Goal: Find specific page/section: Find specific page/section

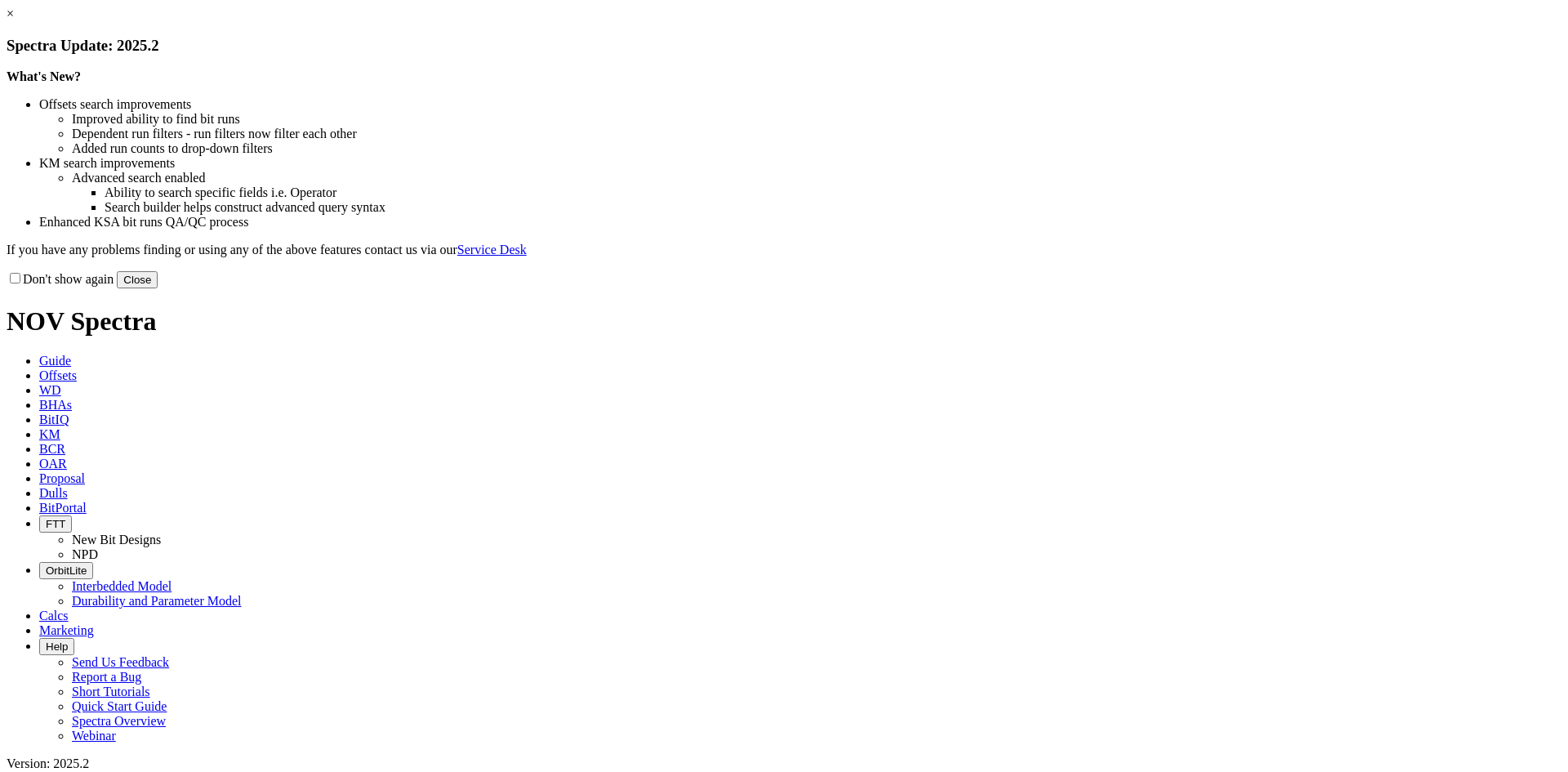
click at [14, 20] on link "×" at bounding box center [10, 14] width 8 height 14
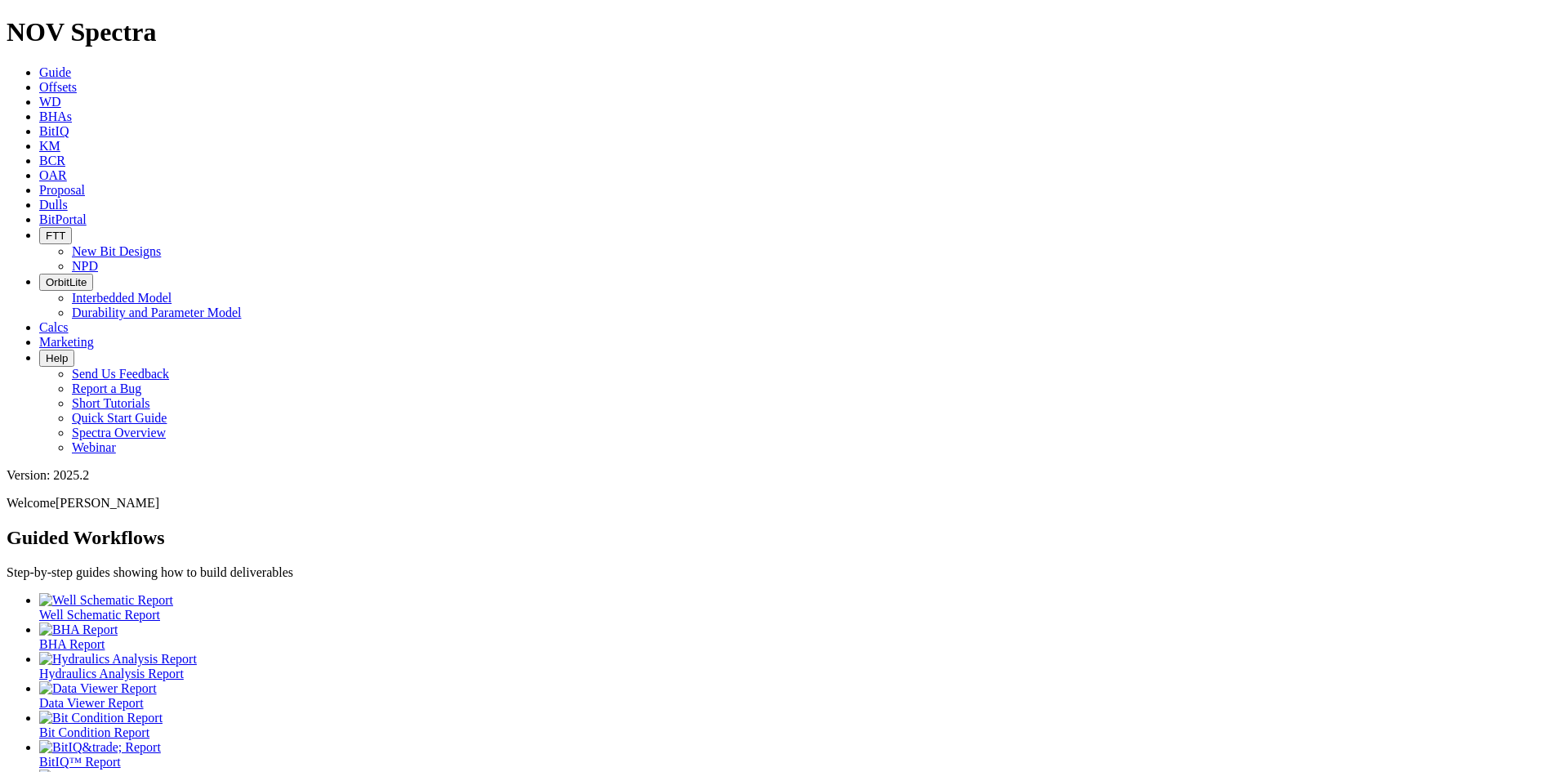
click at [68, 198] on span "Dulls" at bounding box center [53, 205] width 29 height 14
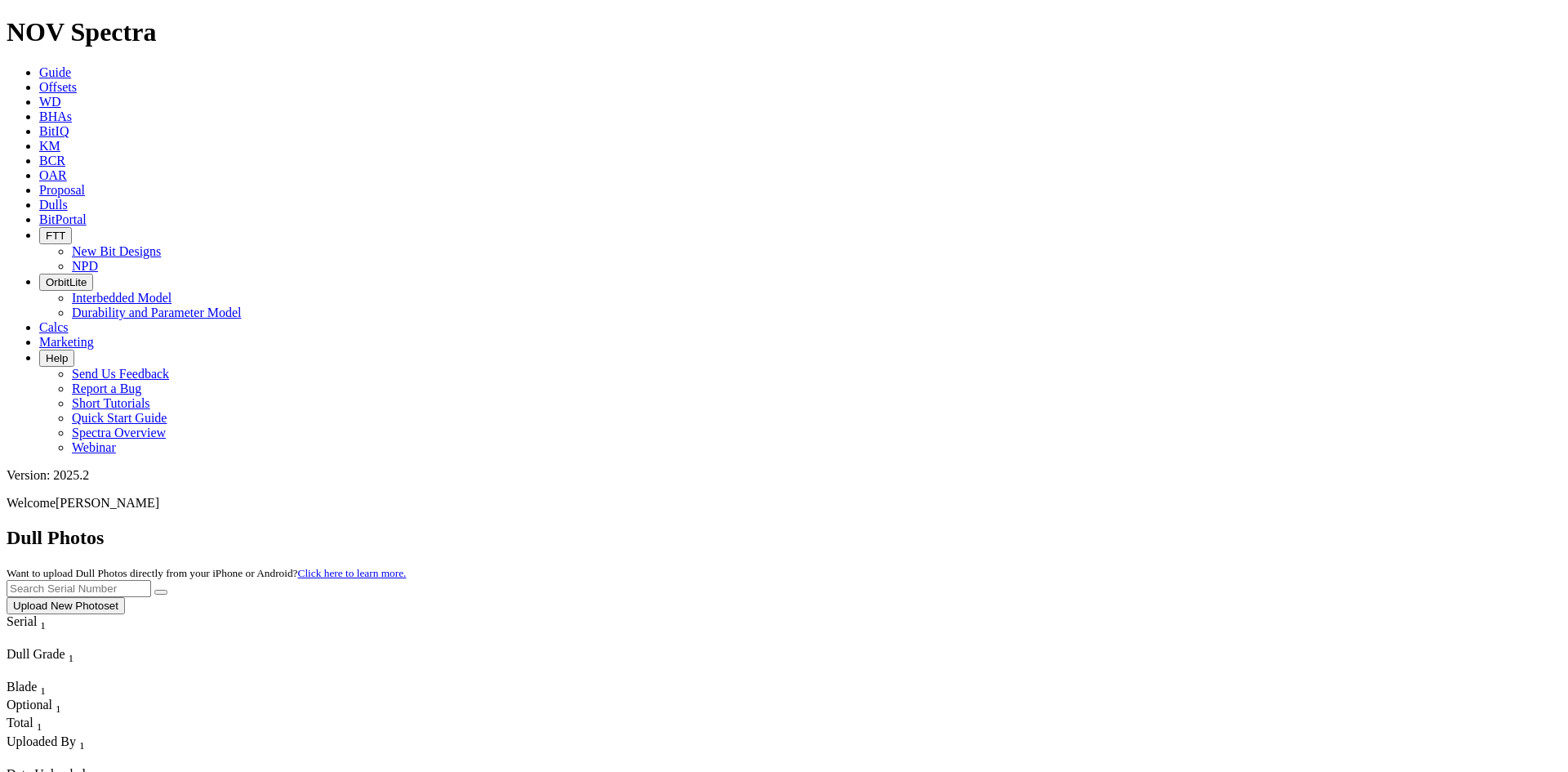
click at [151, 580] on input "text" at bounding box center [79, 588] width 145 height 17
paste input "A320071"
type input "A320071"
click at [168, 590] on button "submit" at bounding box center [160, 593] width 13 height 5
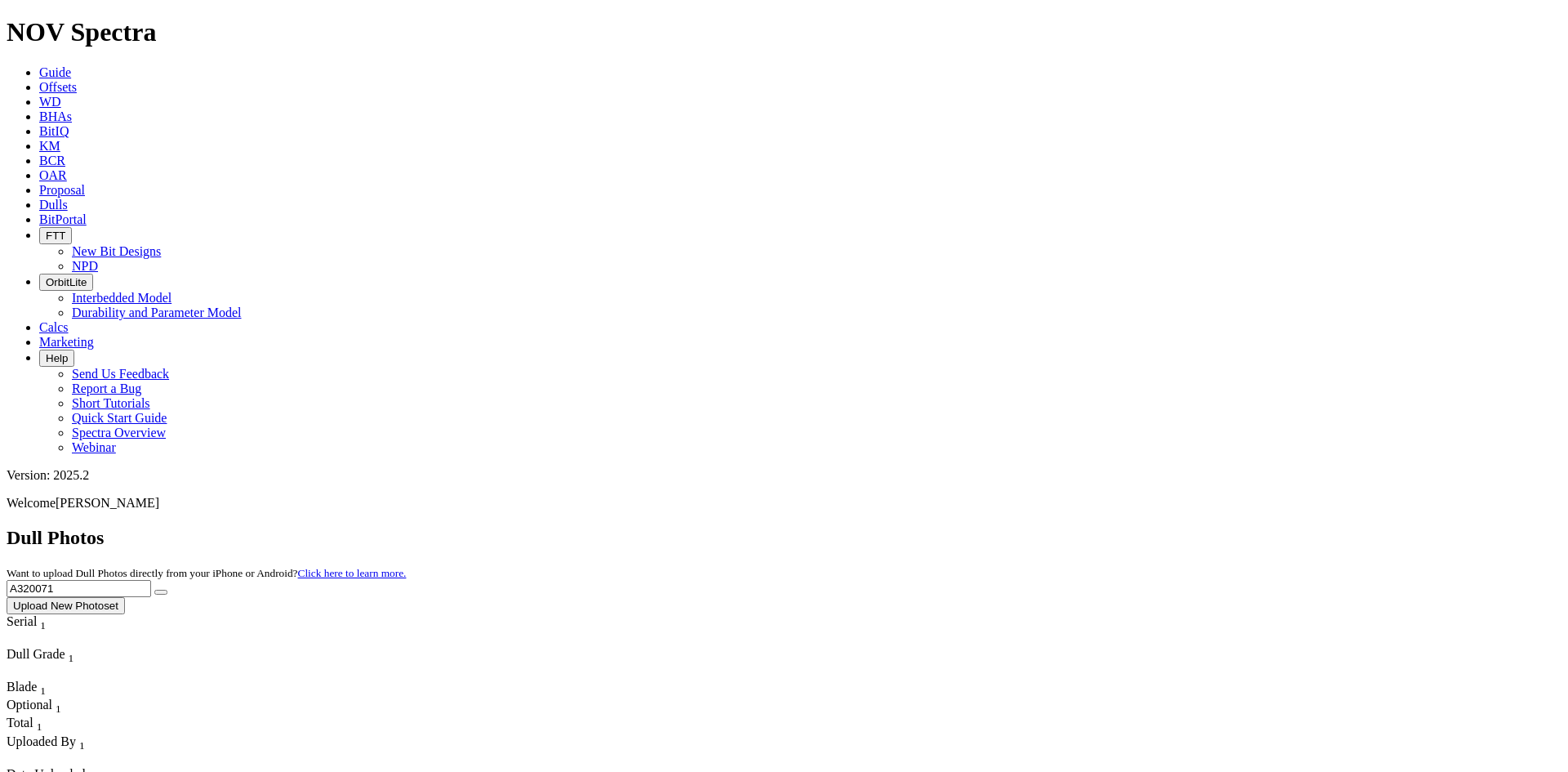
drag, startPoint x: 1229, startPoint y: 69, endPoint x: 1101, endPoint y: 85, distance: 129.0
click at [1101, 527] on div "Dull Photos Want to upload Dull Photos directly from your iPhone or Android? Cl…" at bounding box center [784, 571] width 1555 height 87
type input "a320070"
click at [168, 590] on button "submit" at bounding box center [160, 593] width 13 height 5
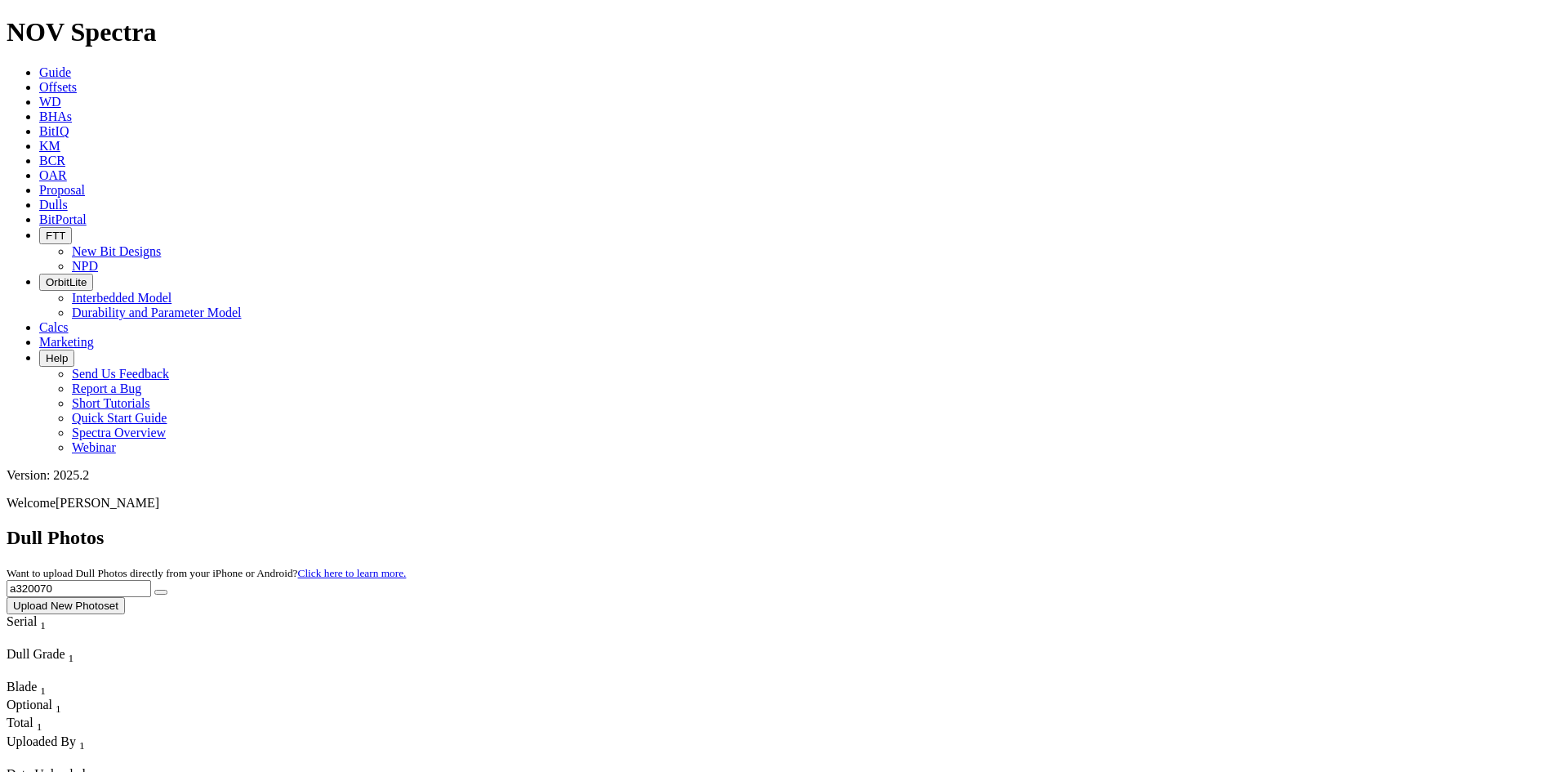
drag, startPoint x: 1228, startPoint y: 78, endPoint x: 1114, endPoint y: 86, distance: 114.3
click at [1114, 527] on div "Dull Photos Want to upload Dull Photos directly from your iPhone or Android? Cl…" at bounding box center [784, 571] width 1555 height 87
click at [151, 580] on input "text" at bounding box center [79, 588] width 145 height 17
paste input "A316335"
type input "A316335"
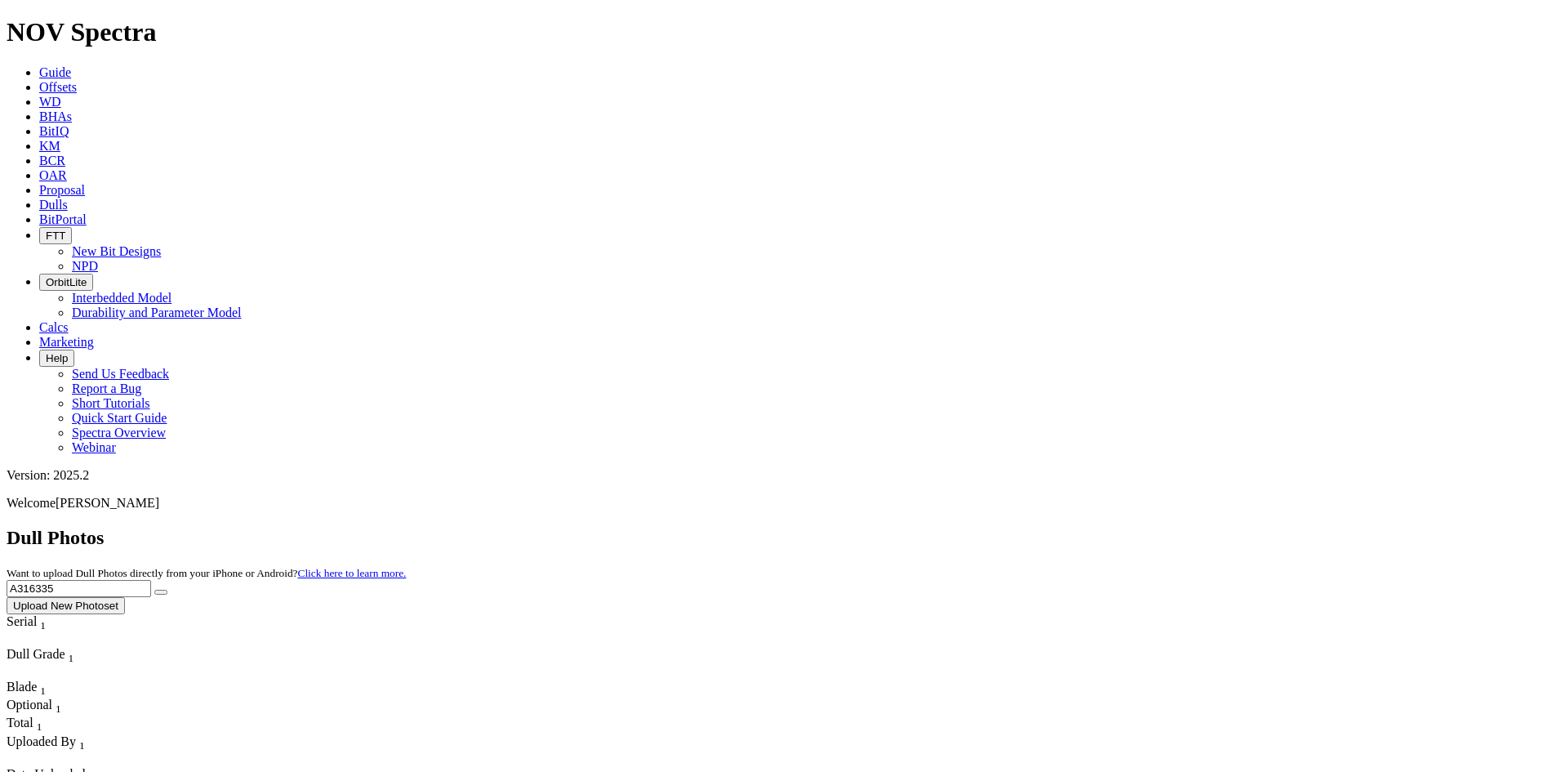
click at [161, 593] on icon "submit" at bounding box center [161, 593] width 0 height 0
drag, startPoint x: 1241, startPoint y: 74, endPoint x: 1134, endPoint y: 88, distance: 107.9
click at [1137, 527] on div "Dull Photos Want to upload Dull Photos directly from your iPhone or Android? Cl…" at bounding box center [784, 571] width 1555 height 87
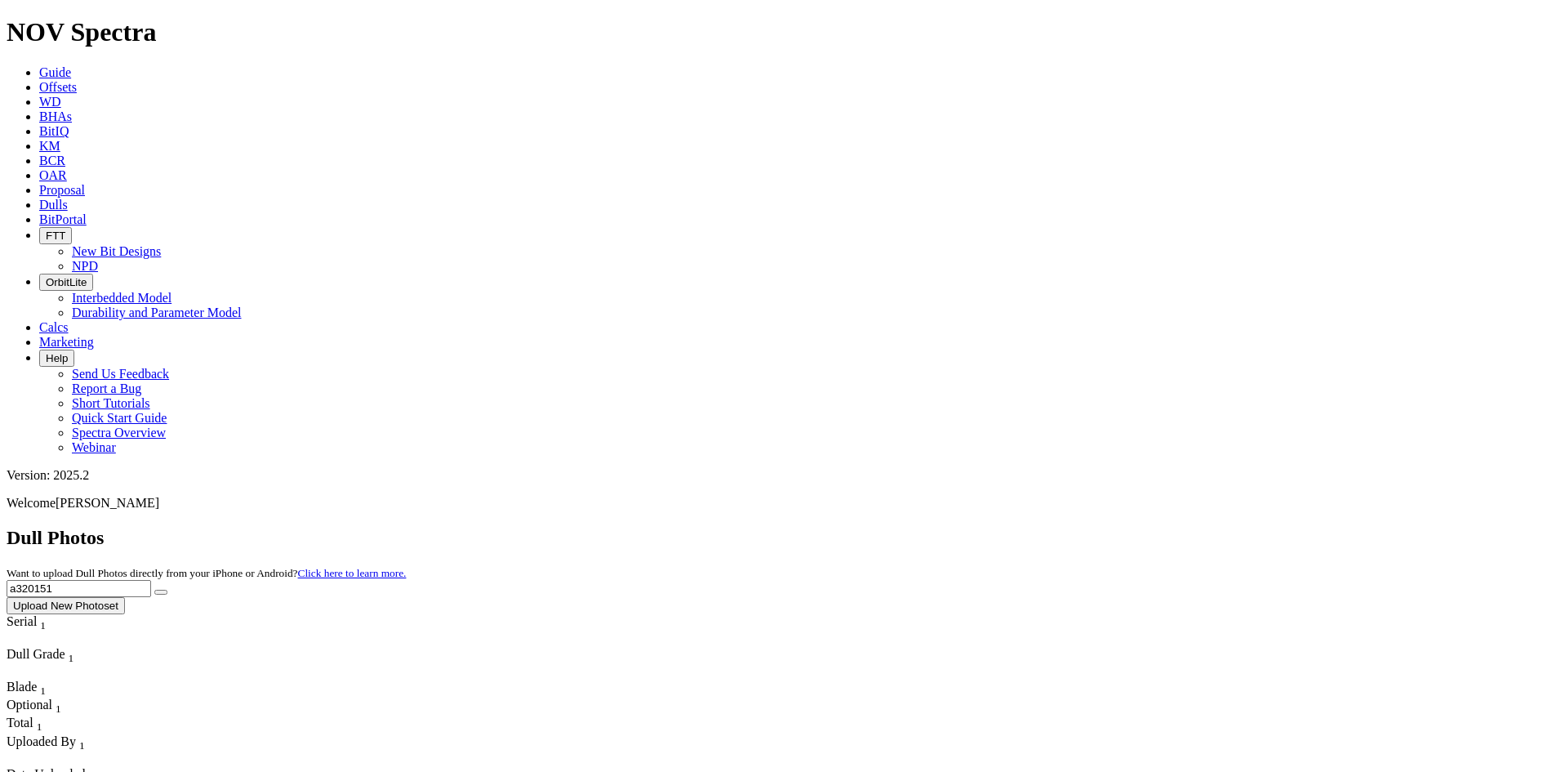
type input "a320151"
click at [168, 590] on button "submit" at bounding box center [160, 593] width 13 height 5
drag, startPoint x: 1235, startPoint y: 79, endPoint x: 1112, endPoint y: 86, distance: 123.2
click at [1112, 527] on div "Dull Photos Want to upload Dull Photos directly from your iPhone or Android? Cl…" at bounding box center [784, 571] width 1555 height 87
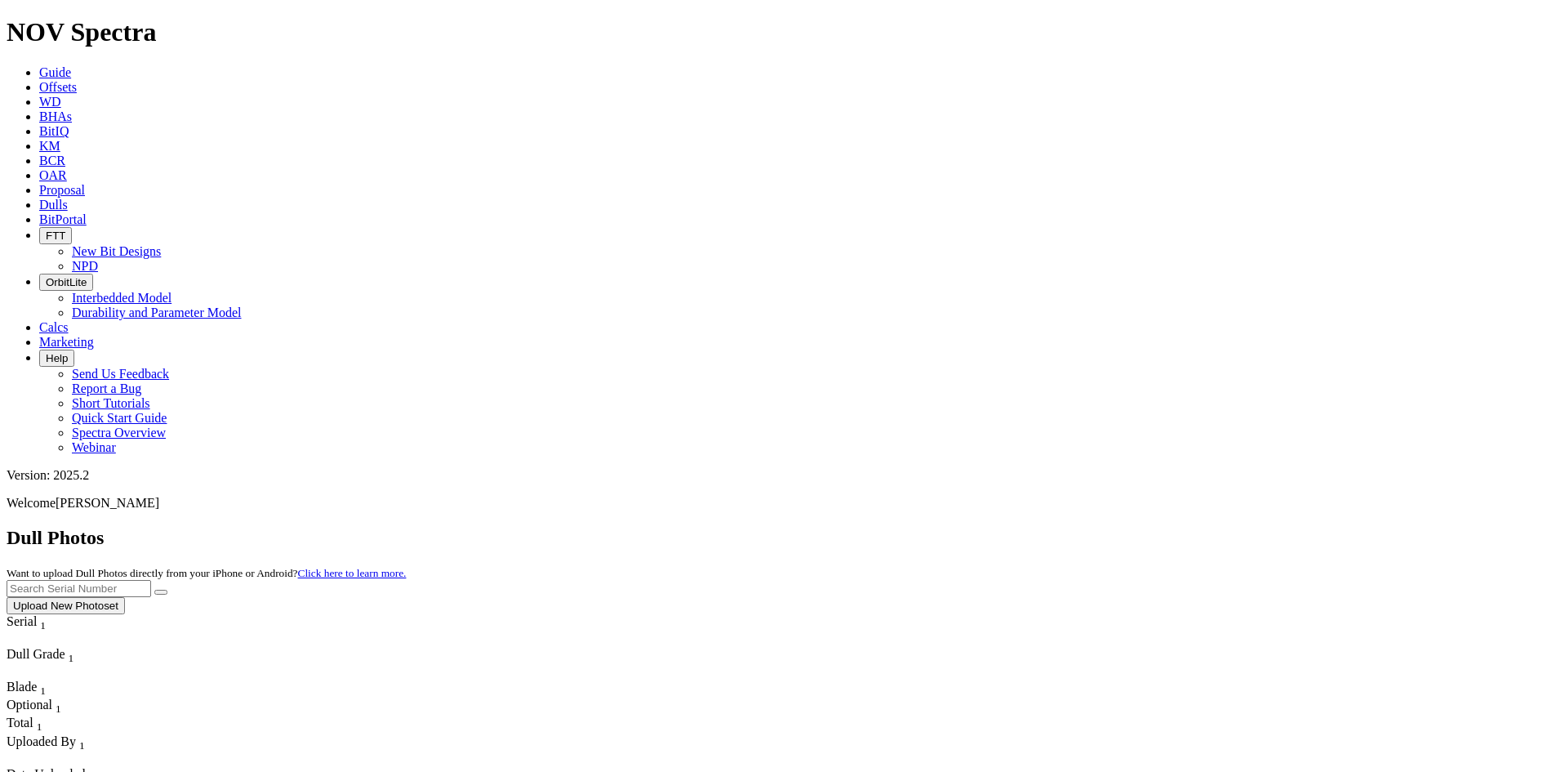
click at [151, 580] on input "text" at bounding box center [79, 588] width 145 height 17
paste input "A317150"
type input "A317150"
click at [161, 593] on icon "submit" at bounding box center [161, 593] width 0 height 0
drag, startPoint x: 1233, startPoint y: 80, endPoint x: 1090, endPoint y: 103, distance: 144.8
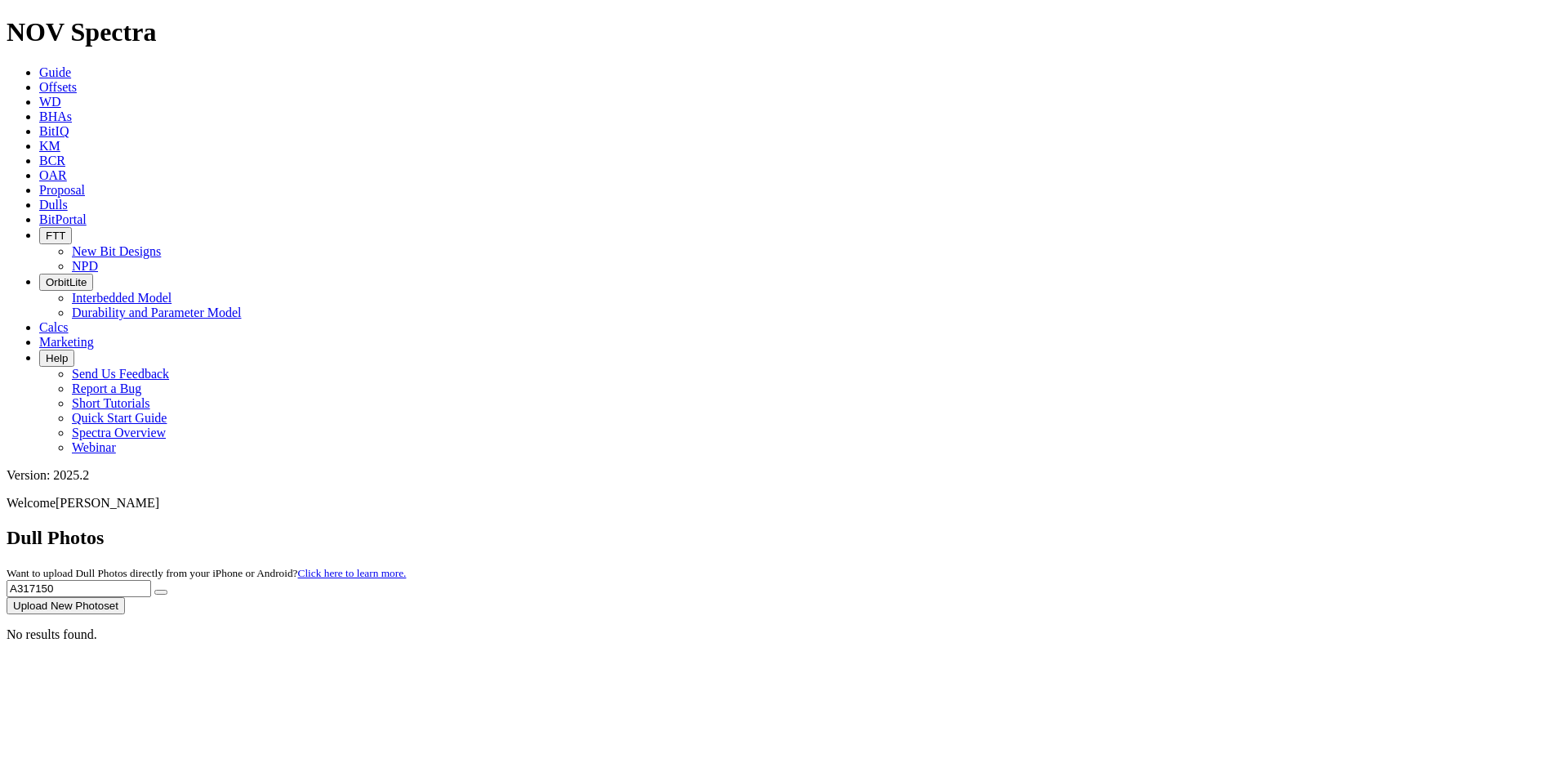
click at [1086, 527] on div "Dull Photos Want to upload Dull Photos directly from your iPhone or Android? Cl…" at bounding box center [784, 571] width 1555 height 87
type input "A317150"
click at [168, 590] on button "submit" at bounding box center [160, 593] width 13 height 5
drag, startPoint x: 1293, startPoint y: 78, endPoint x: 1094, endPoint y: 103, distance: 200.6
click at [1094, 527] on dull-photos-search "Dull Photos Want to upload Dull Photos directly from your iPhone or Android? Cl…" at bounding box center [784, 585] width 1555 height 115
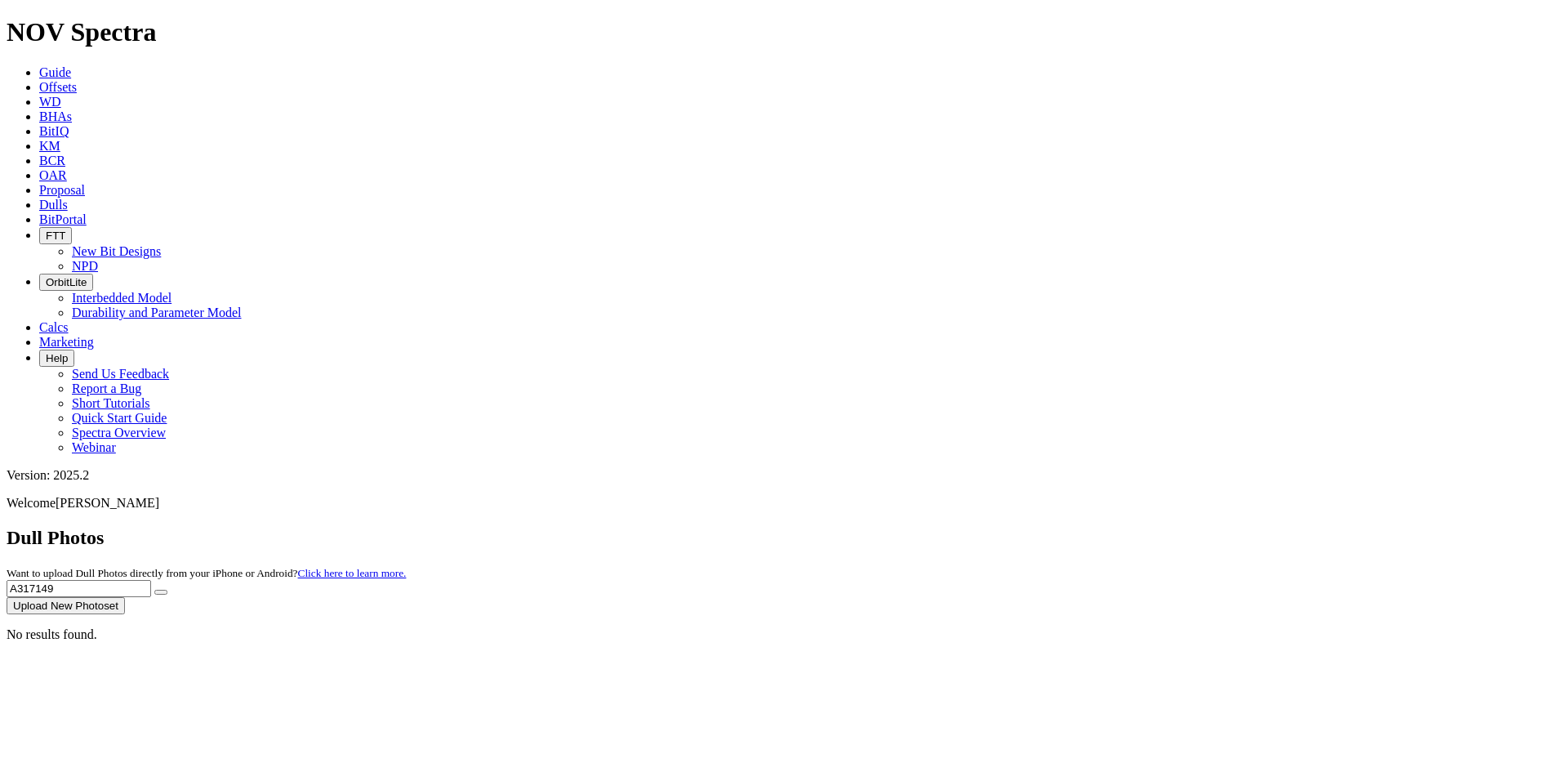
type input "A317149"
click at [154, 590] on button "submit" at bounding box center [160, 593] width 13 height 5
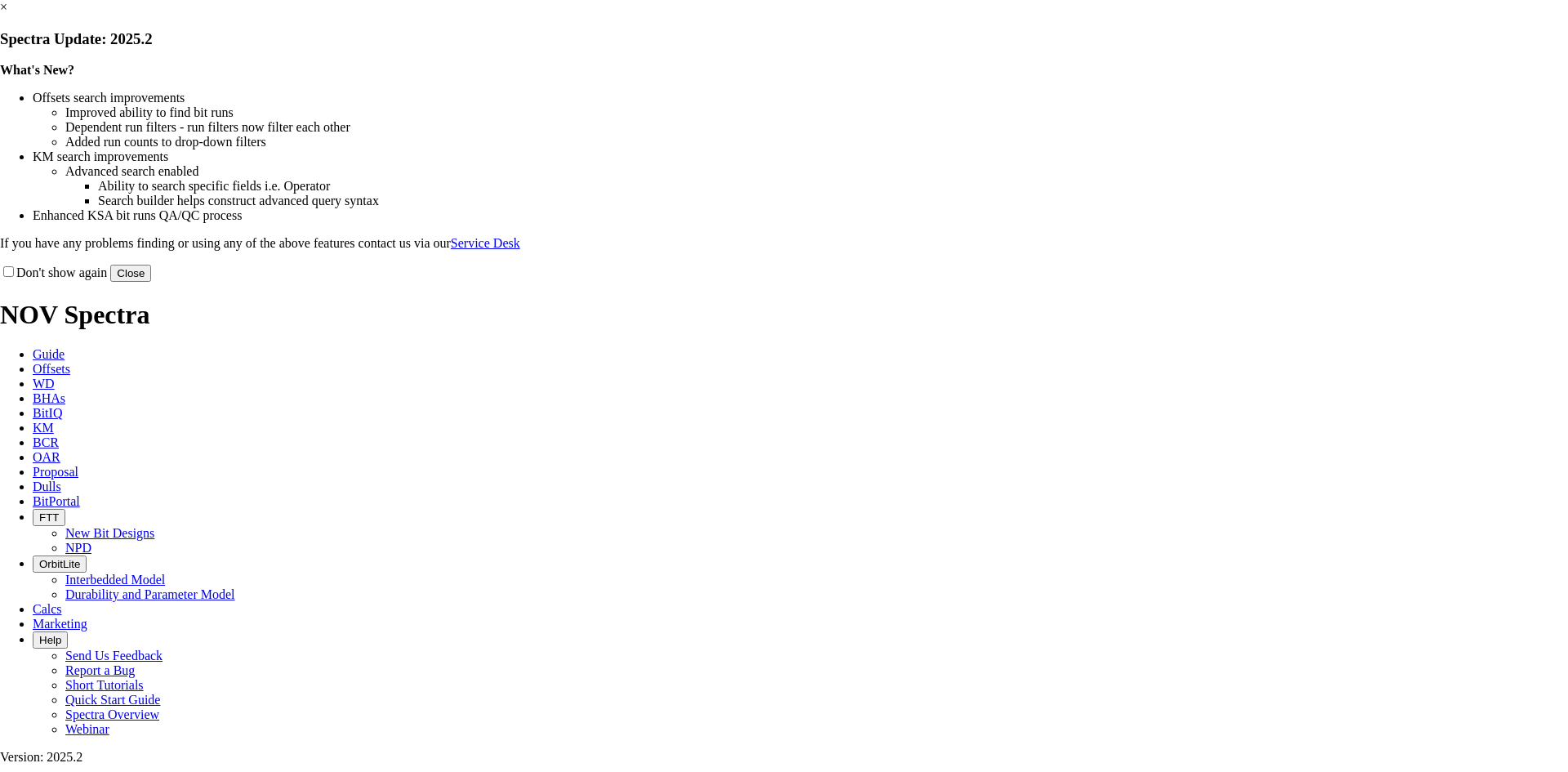
click at [151, 282] on button "Close" at bounding box center [130, 273] width 41 height 17
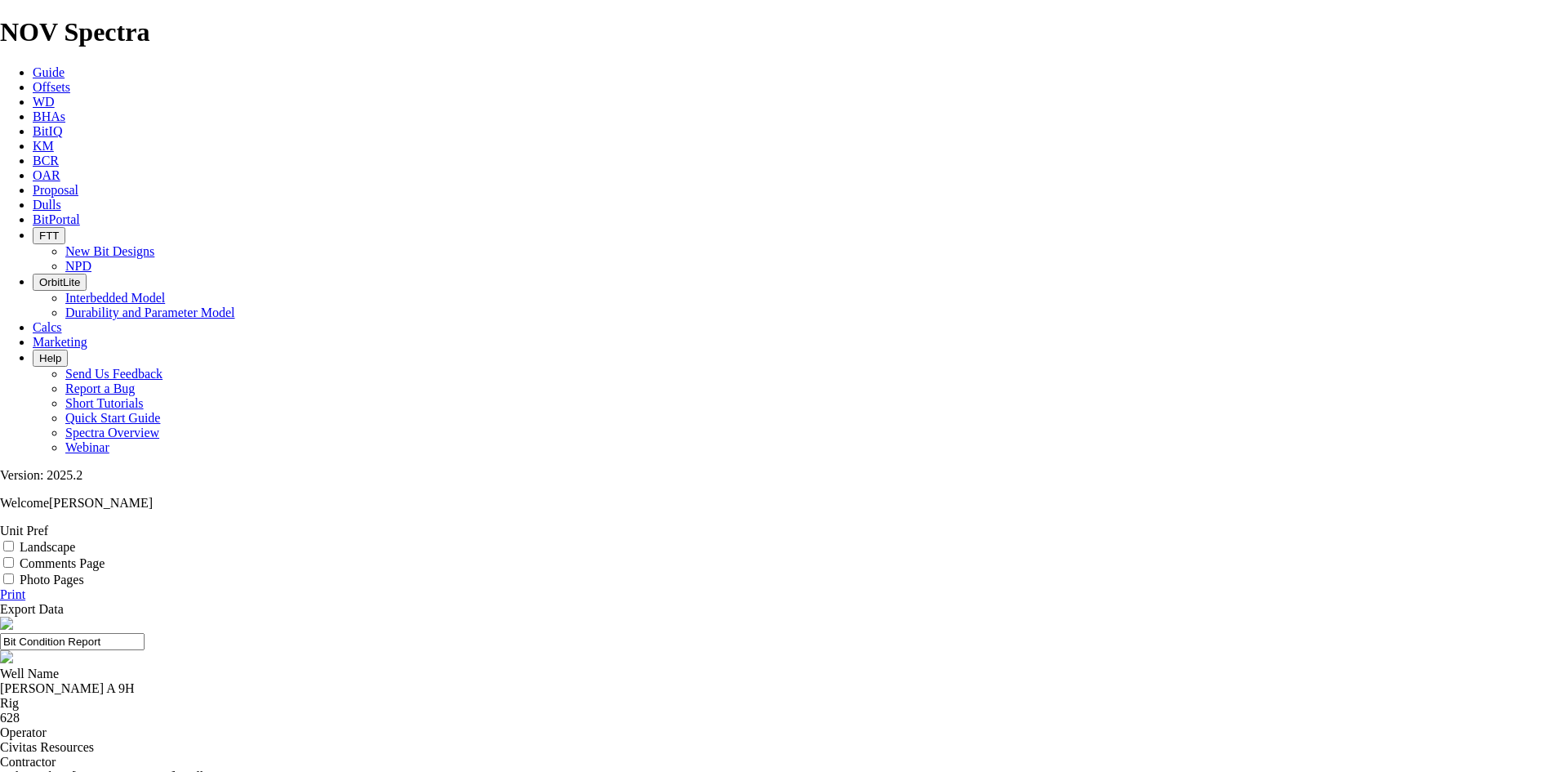
select select "string:TD"
click at [75, 540] on label "Landscape" at bounding box center [47, 547] width 56 height 14
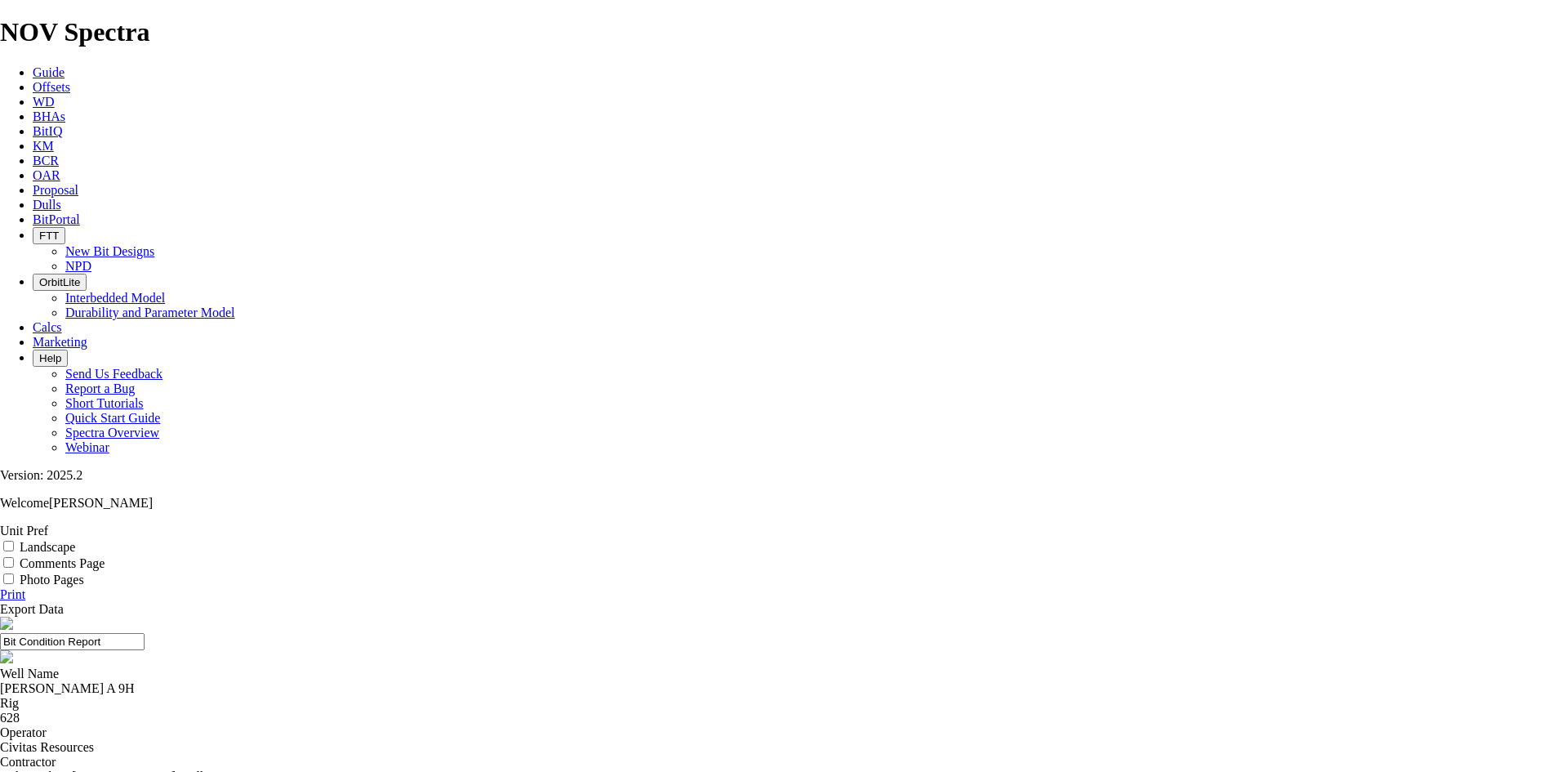
click at [14, 541] on input "Landscape" at bounding box center [8, 546] width 11 height 11
checkbox input "true"
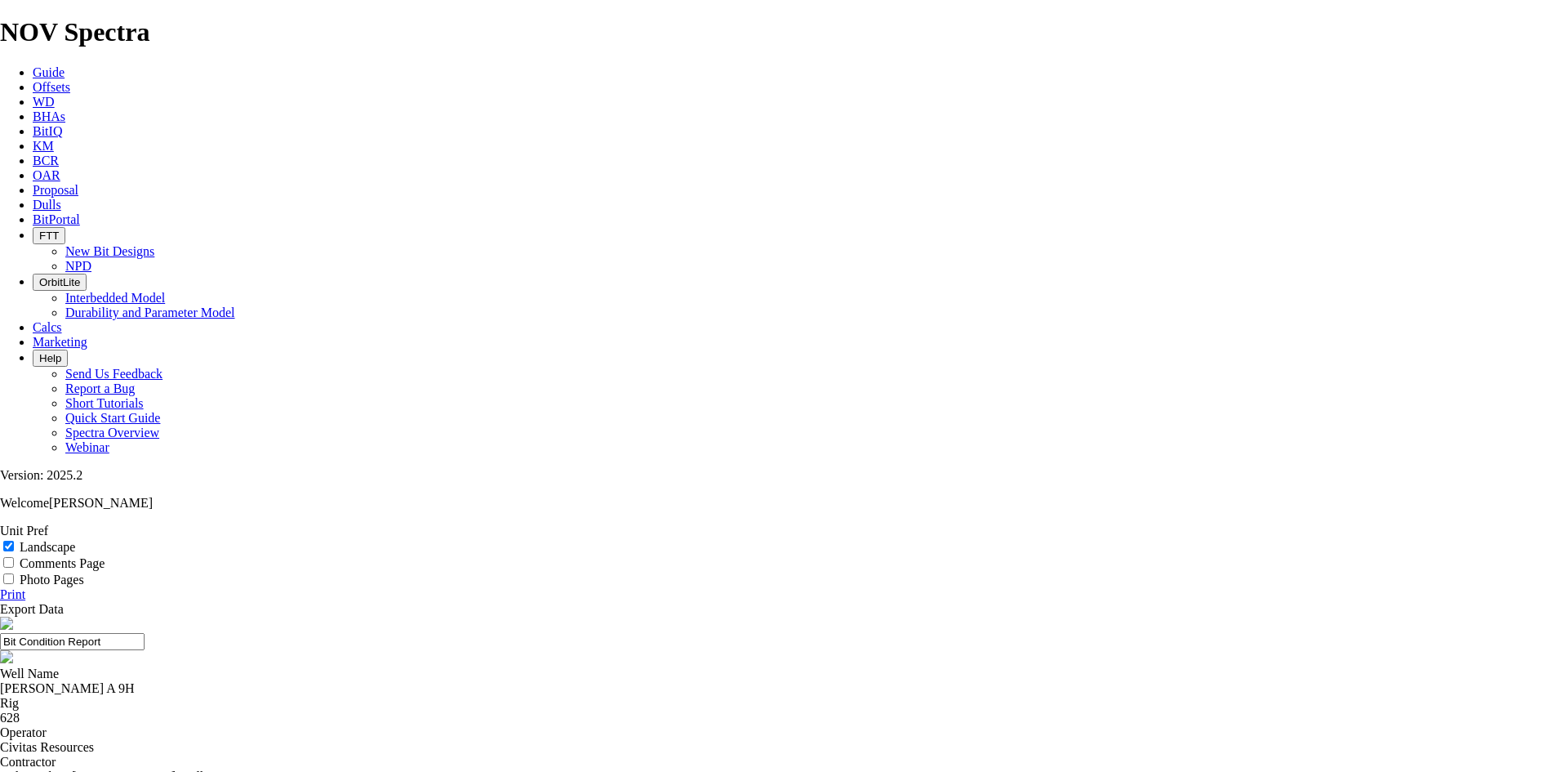
select select "number:330436"
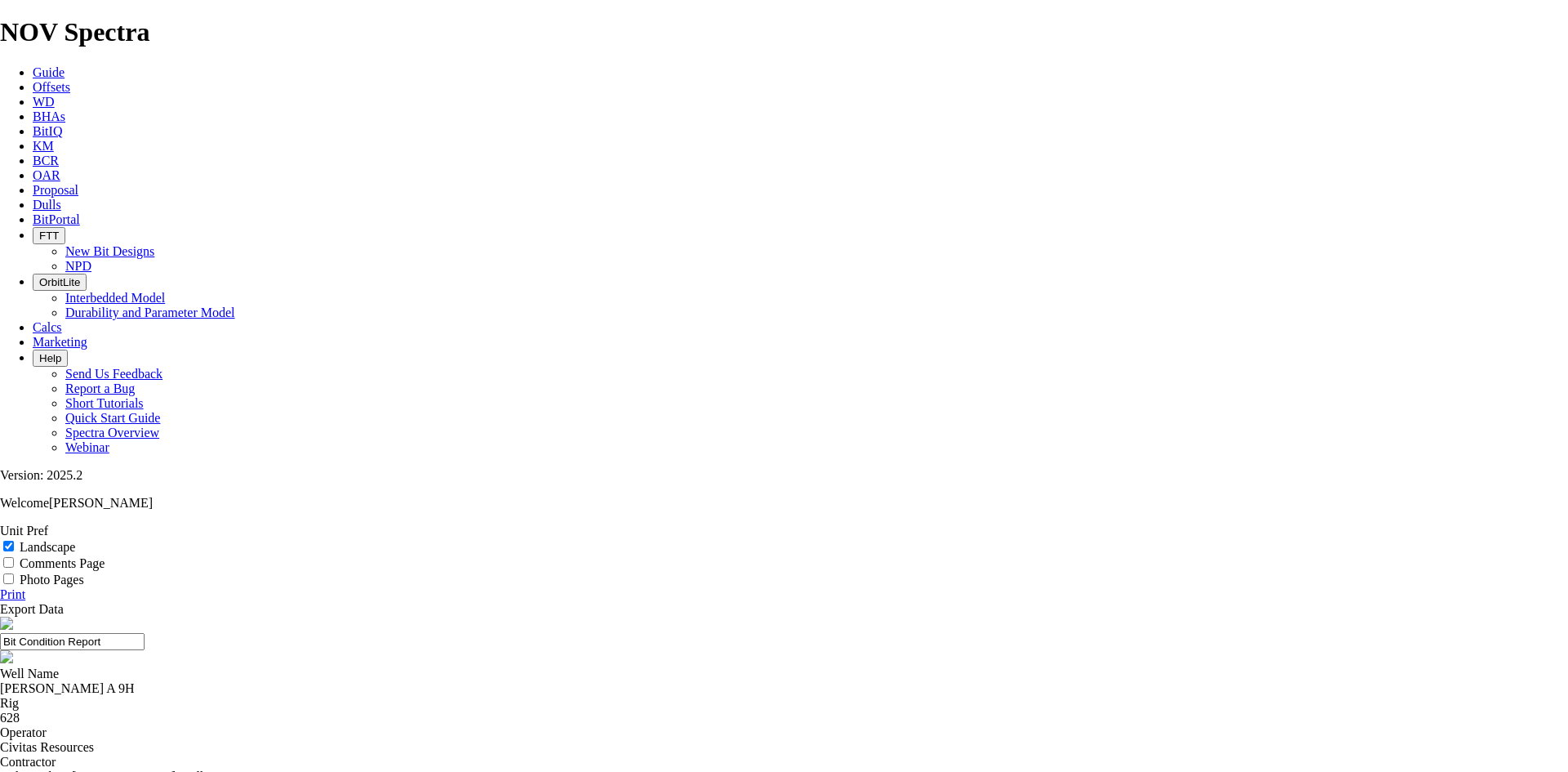
drag, startPoint x: 881, startPoint y: 117, endPoint x: 624, endPoint y: 114, distance: 257.0
click at [145, 633] on input "7.88 TKF53 A320071" at bounding box center [72, 642] width 145 height 17
type input "7.88 TKF53 A320071"
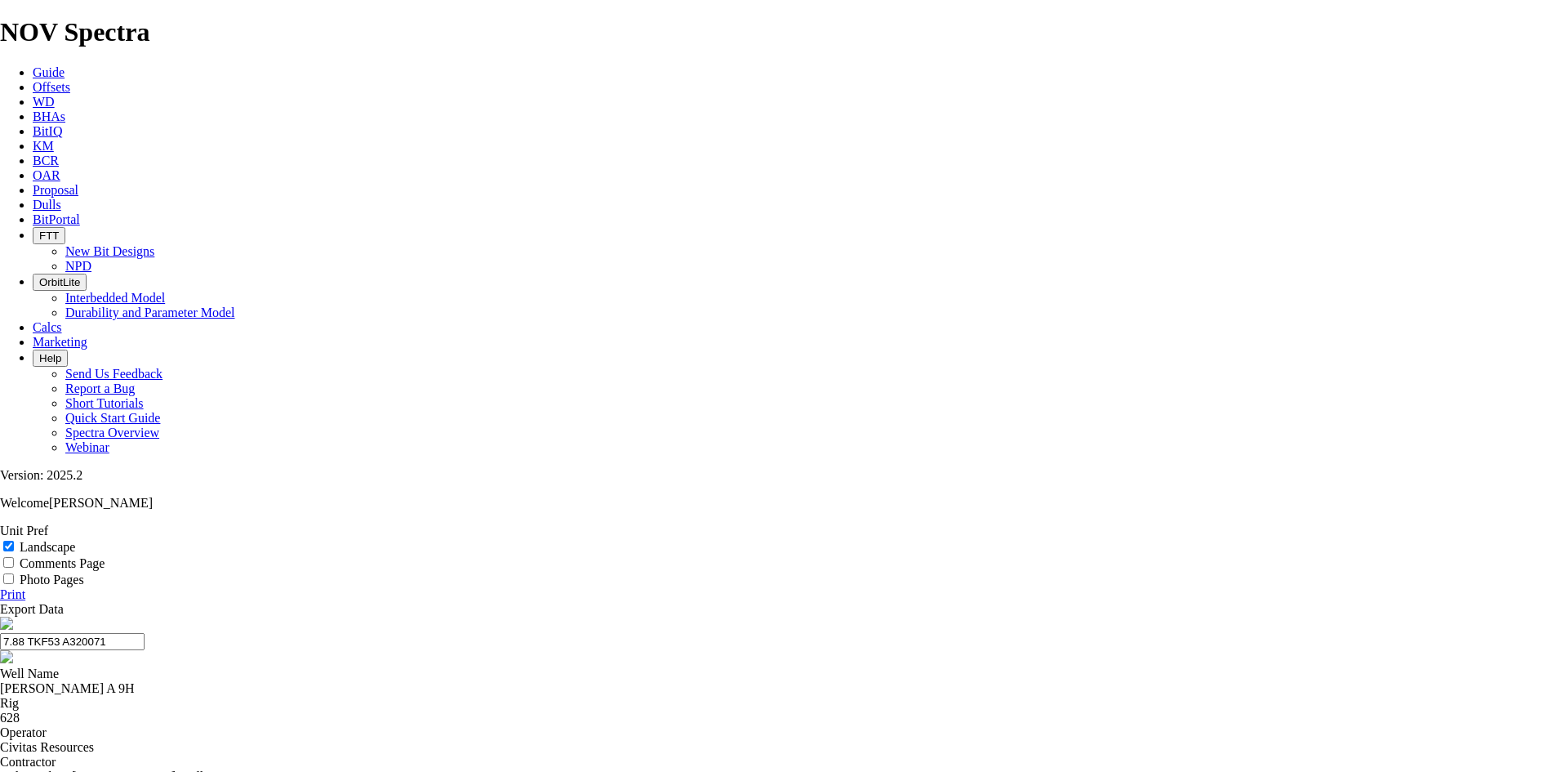
click at [25, 587] on link "Print" at bounding box center [13, 594] width 25 height 14
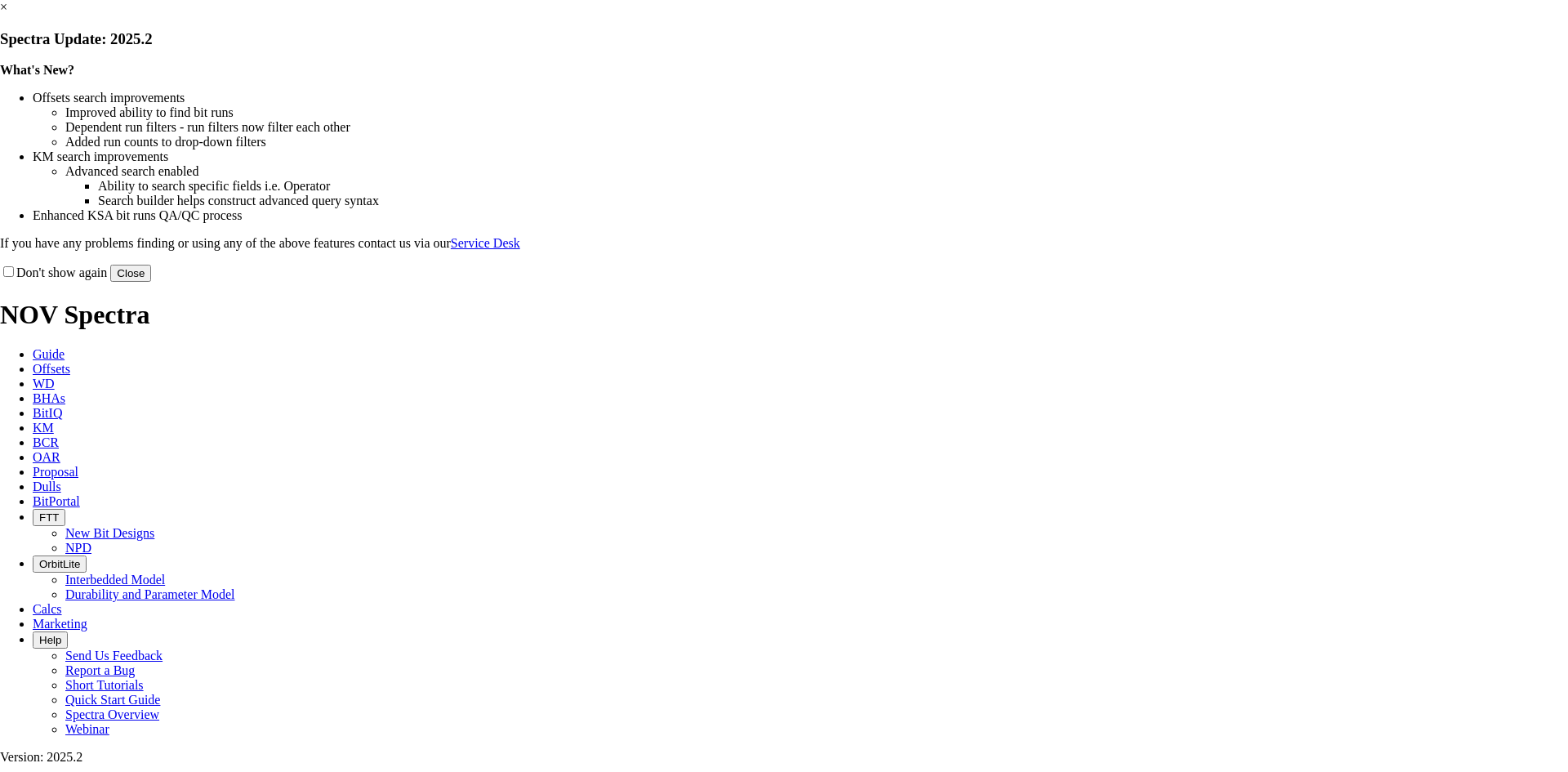
click at [8, 14] on link "×" at bounding box center [3, 7] width 8 height 14
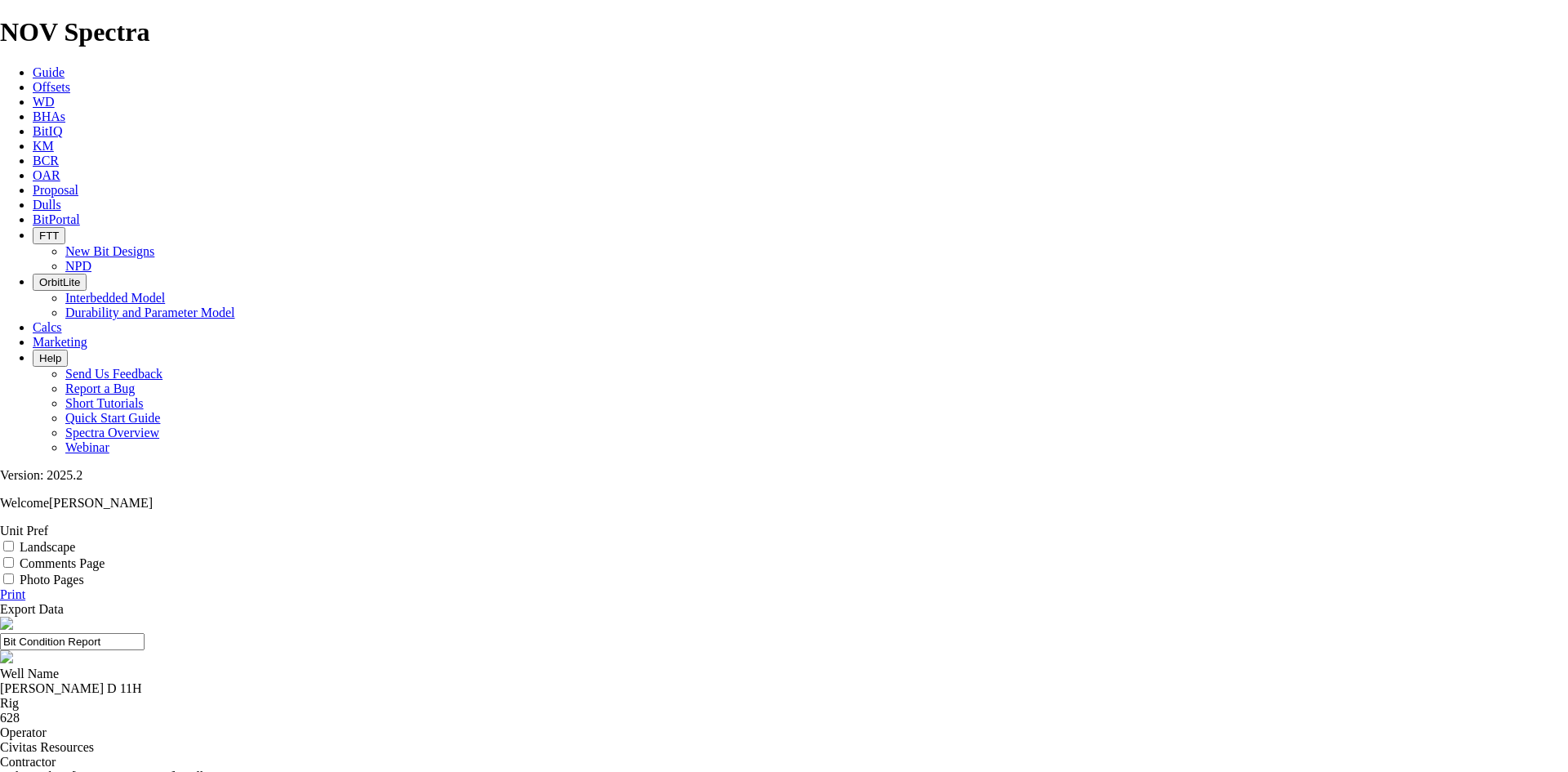
click at [75, 540] on label "Landscape" at bounding box center [47, 547] width 56 height 14
click at [14, 541] on input "Landscape" at bounding box center [8, 546] width 11 height 11
checkbox input "true"
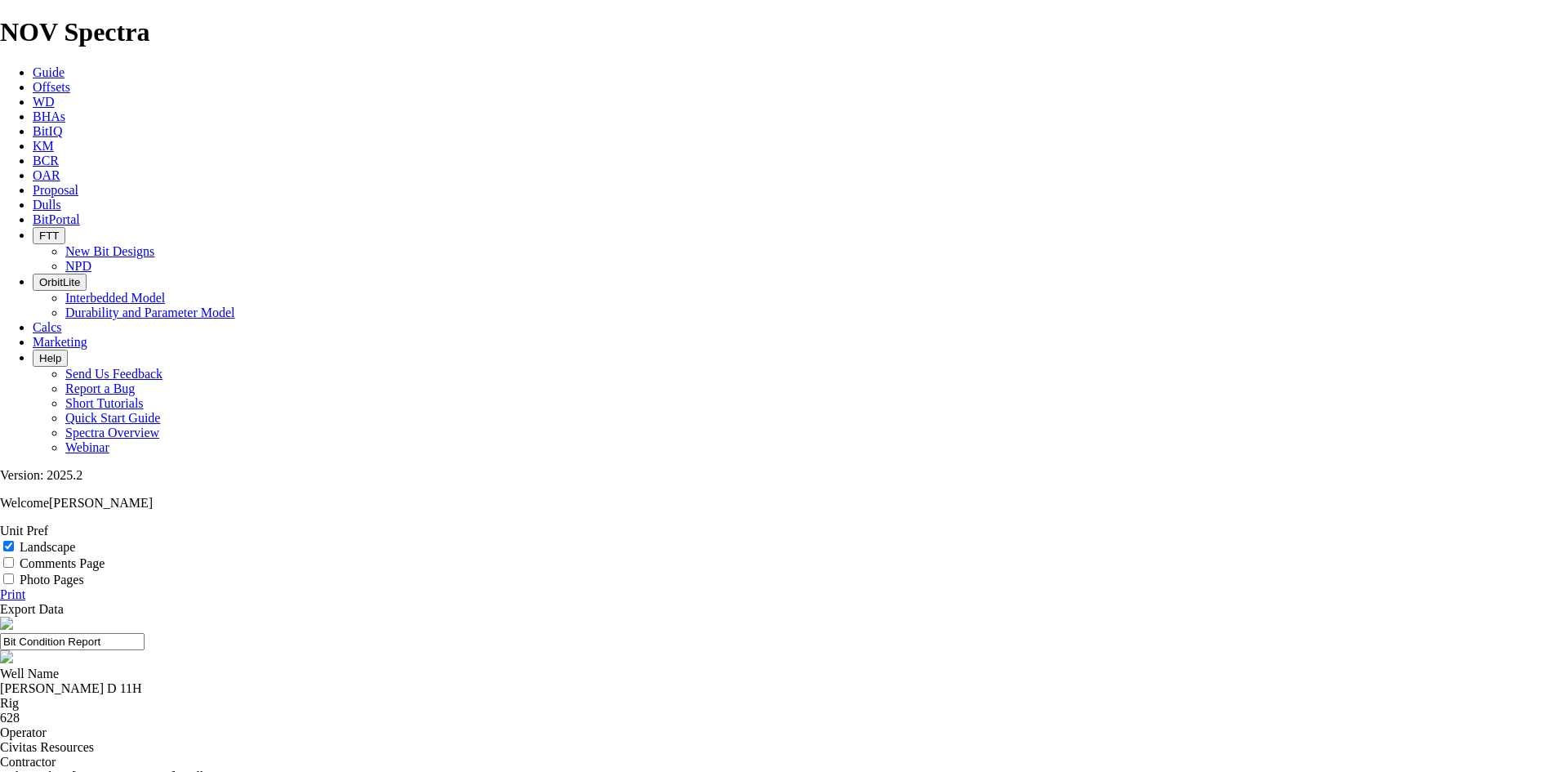
select select "number:333049"
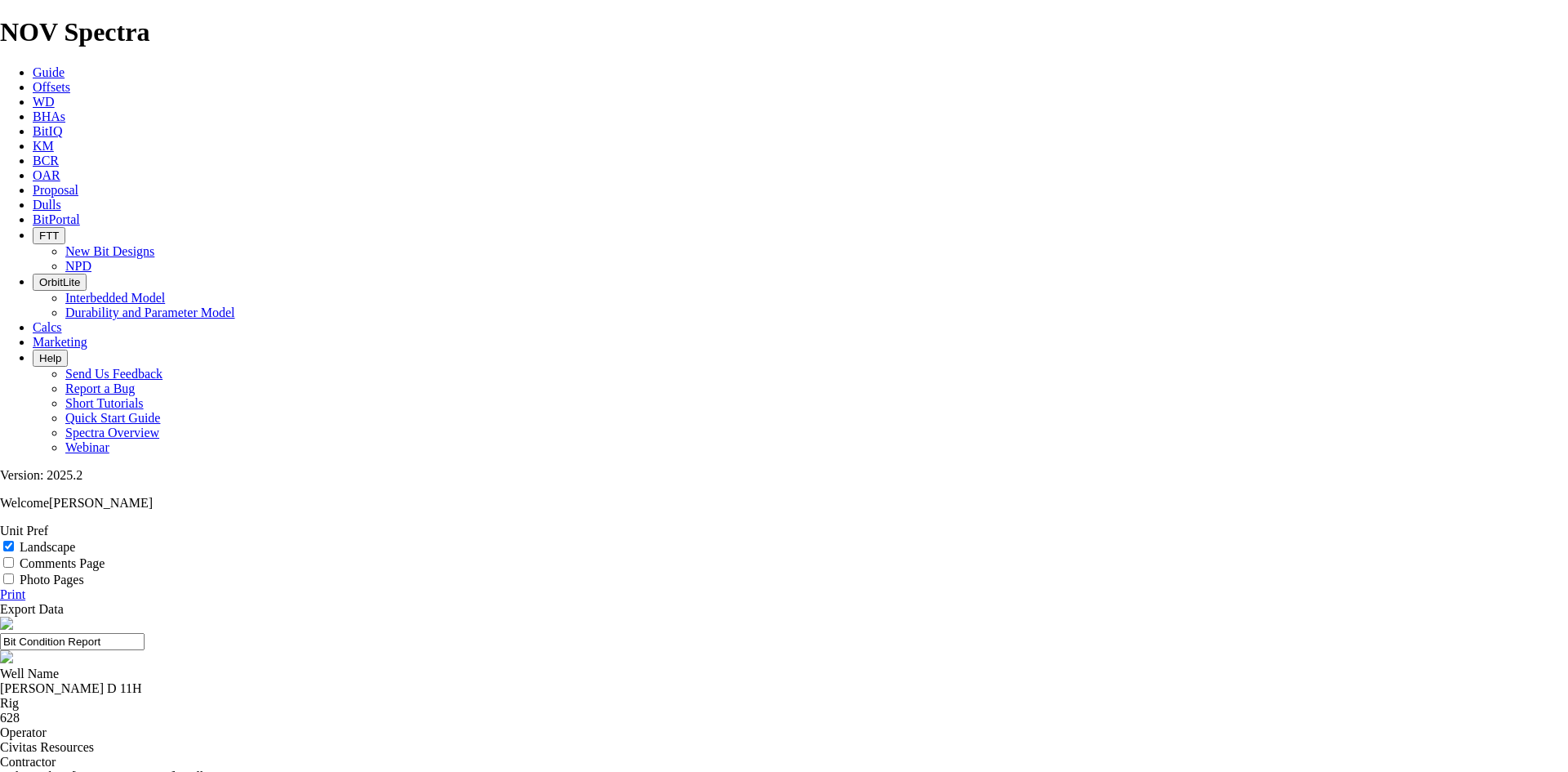
select select "string:TD"
drag, startPoint x: 676, startPoint y: 135, endPoint x: 594, endPoint y: 146, distance: 82.7
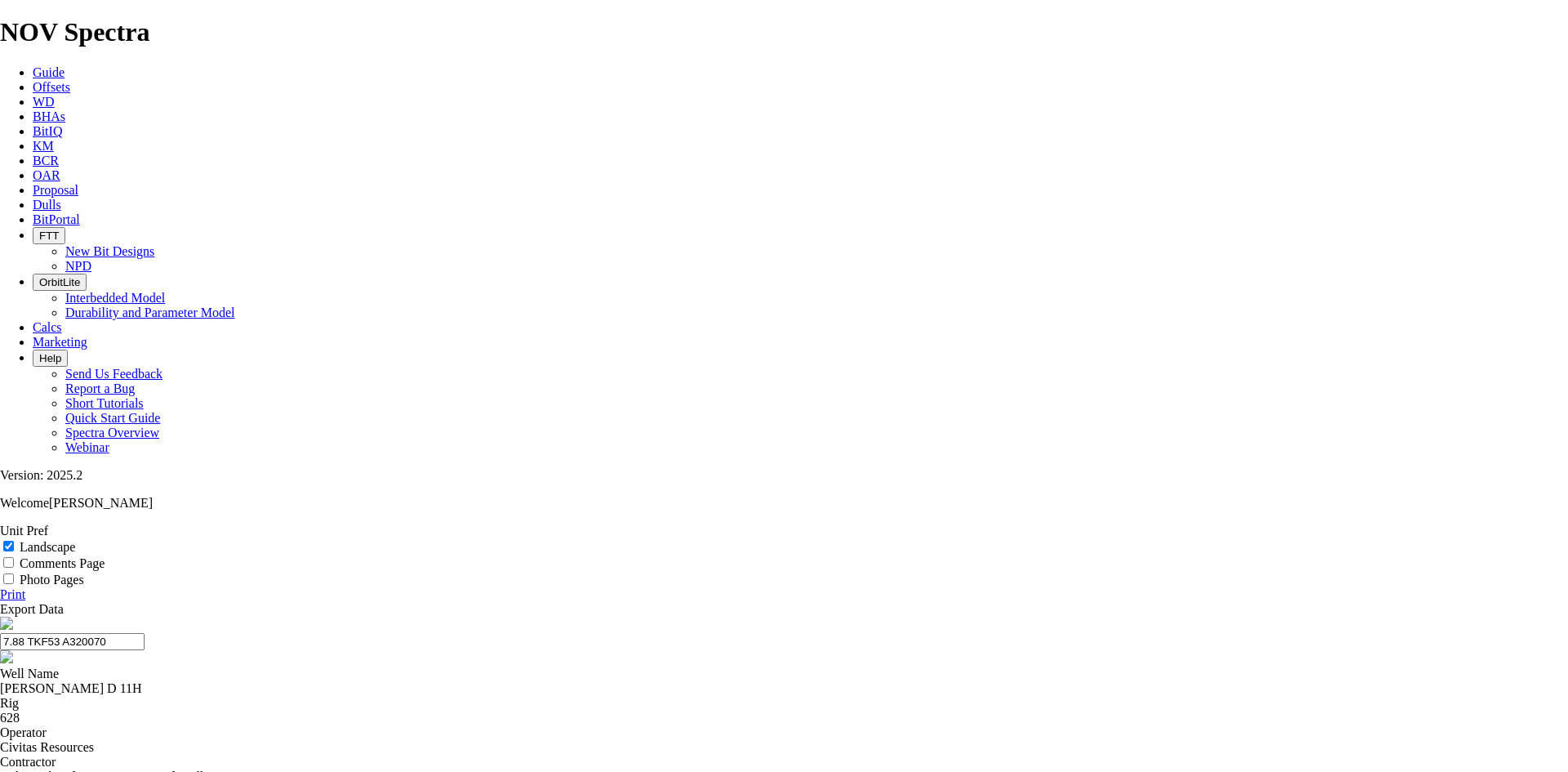
drag, startPoint x: 872, startPoint y: 112, endPoint x: 656, endPoint y: 119, distance: 216.1
click at [145, 633] on input "7.88 TKF53 A320070" at bounding box center [72, 642] width 145 height 17
type input "7.88 TKF53 A320070"
click at [25, 587] on link "Print" at bounding box center [13, 594] width 25 height 14
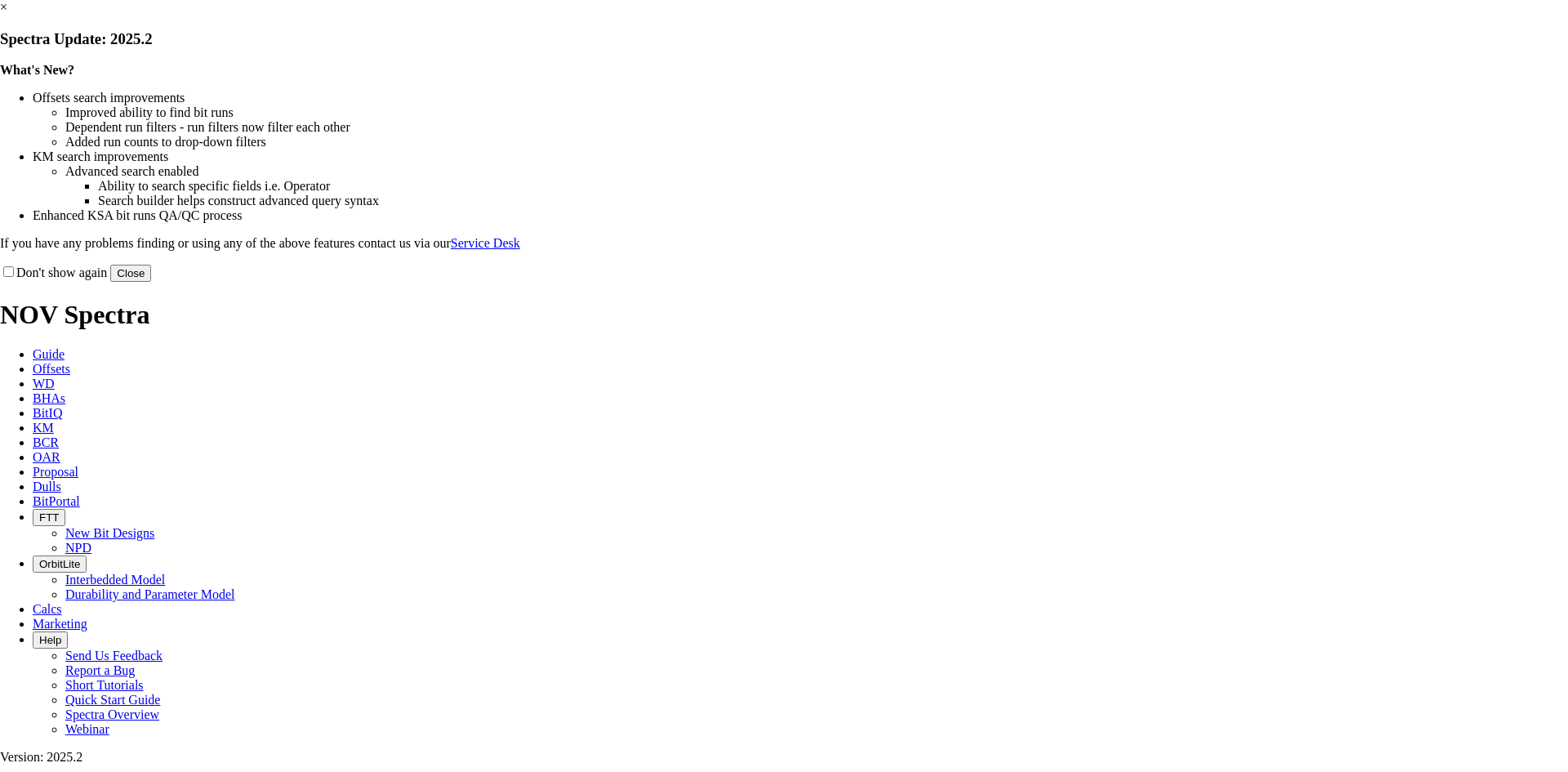
click at [8, 14] on link "×" at bounding box center [3, 7] width 8 height 14
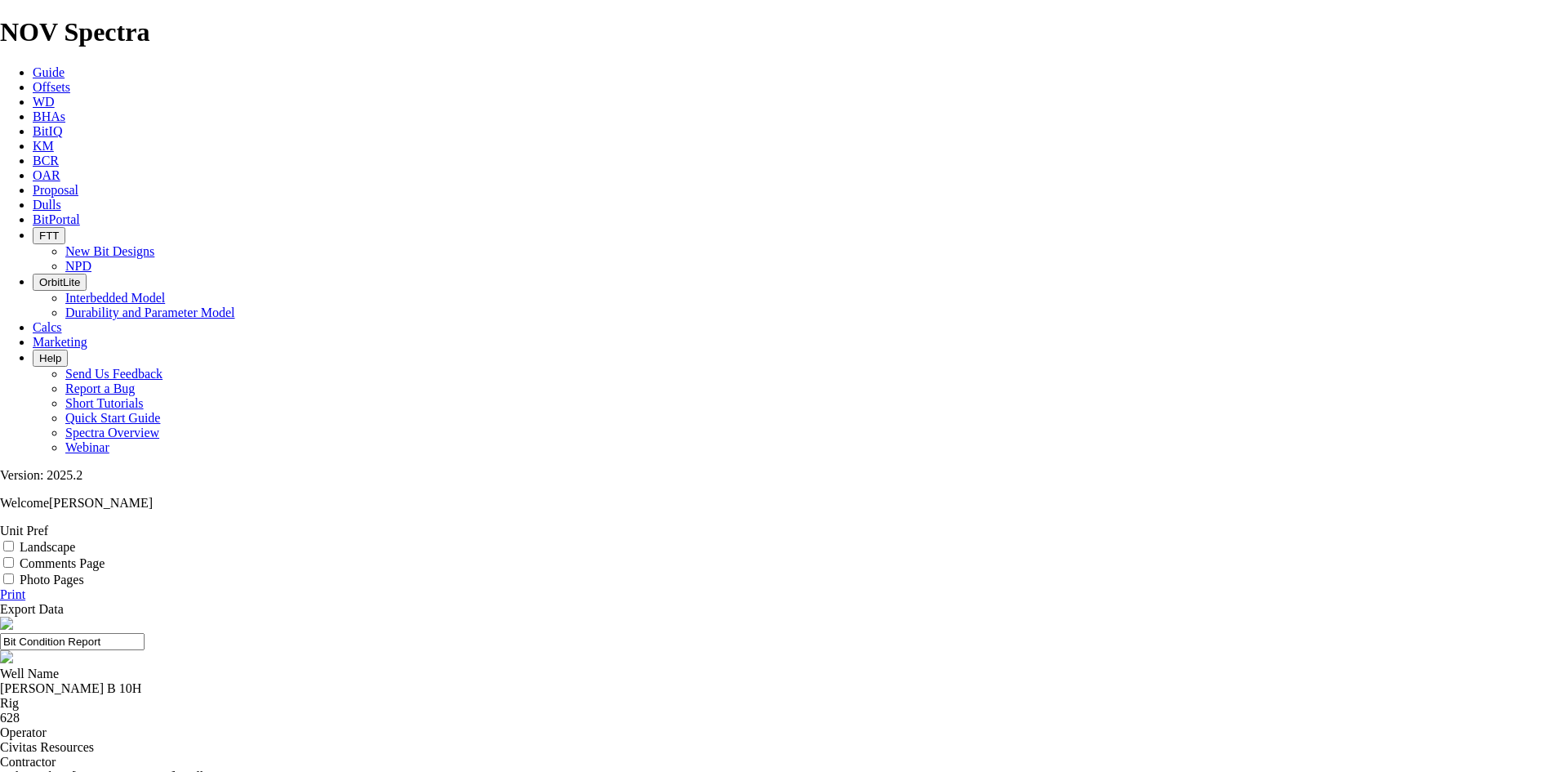
select select "string:TD"
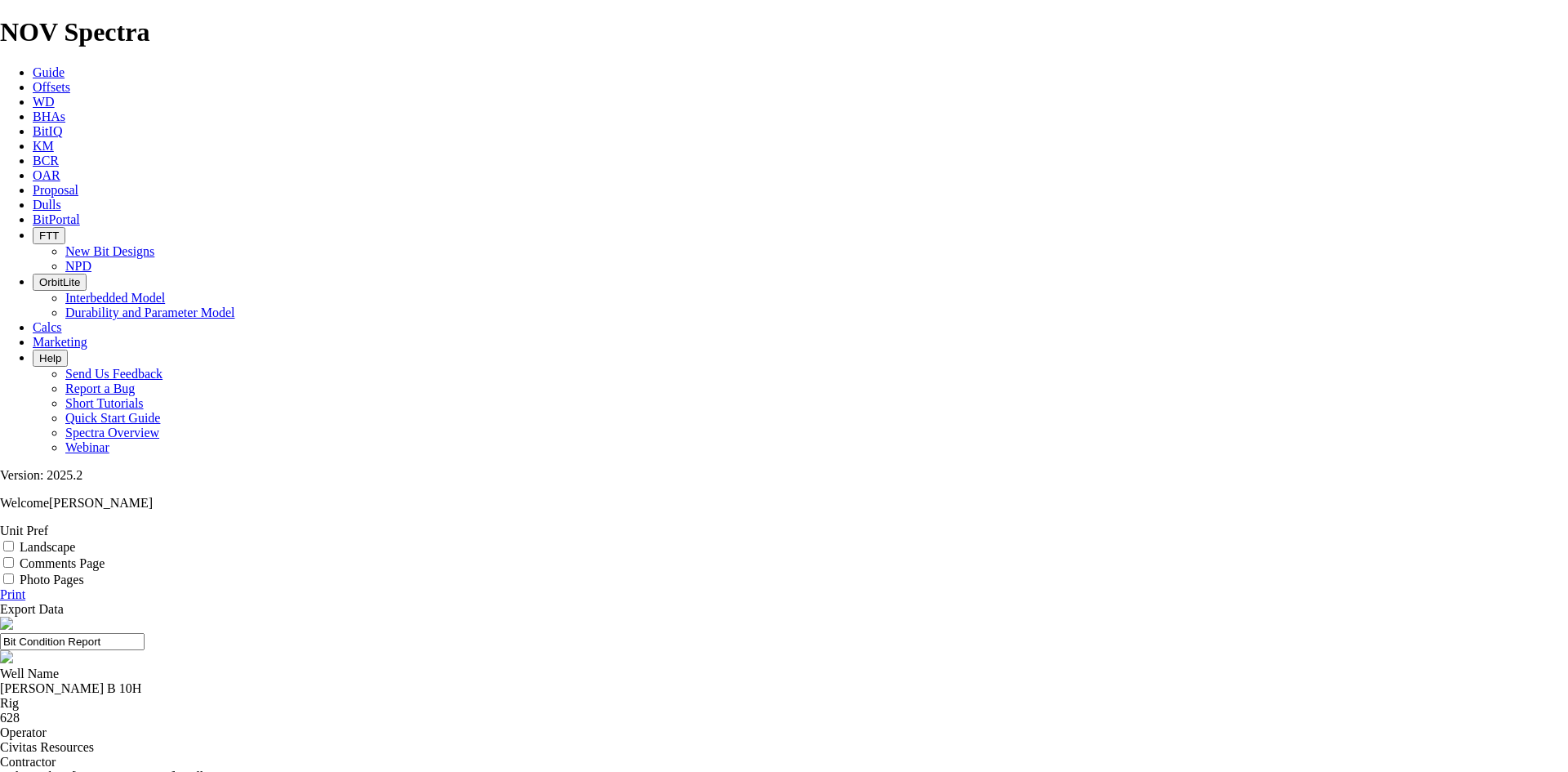
select select "number:329314"
click at [75, 540] on label "Landscape" at bounding box center [47, 547] width 56 height 14
click at [14, 541] on input "Landscape" at bounding box center [8, 546] width 11 height 11
checkbox input "true"
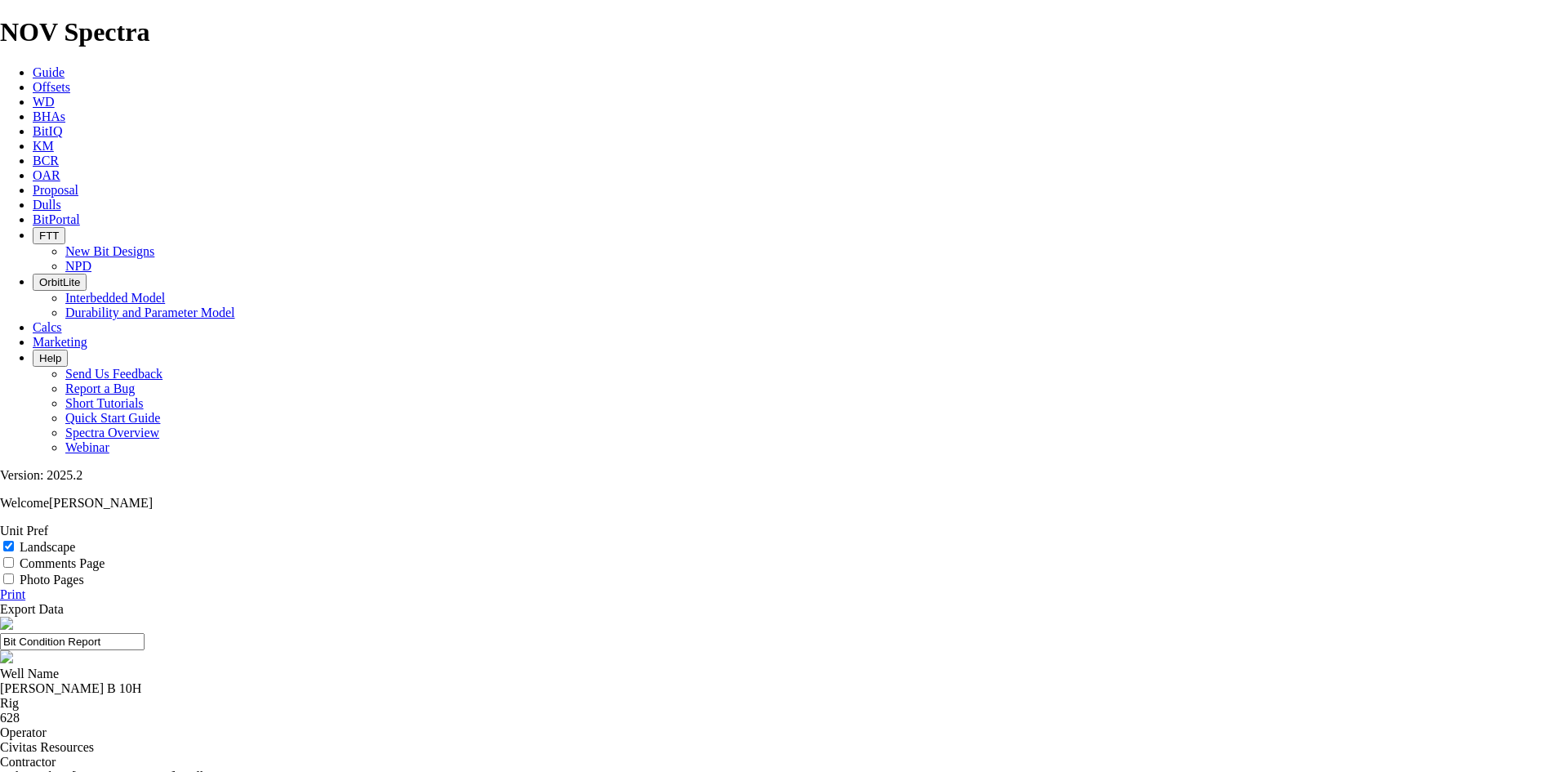
drag, startPoint x: 694, startPoint y: 142, endPoint x: 556, endPoint y: 170, distance: 140.8
type input "7.88 TKF53 A320151"
drag, startPoint x: 1534, startPoint y: 170, endPoint x: 718, endPoint y: 317, distance: 829.1
click at [25, 587] on link "Print" at bounding box center [13, 594] width 25 height 14
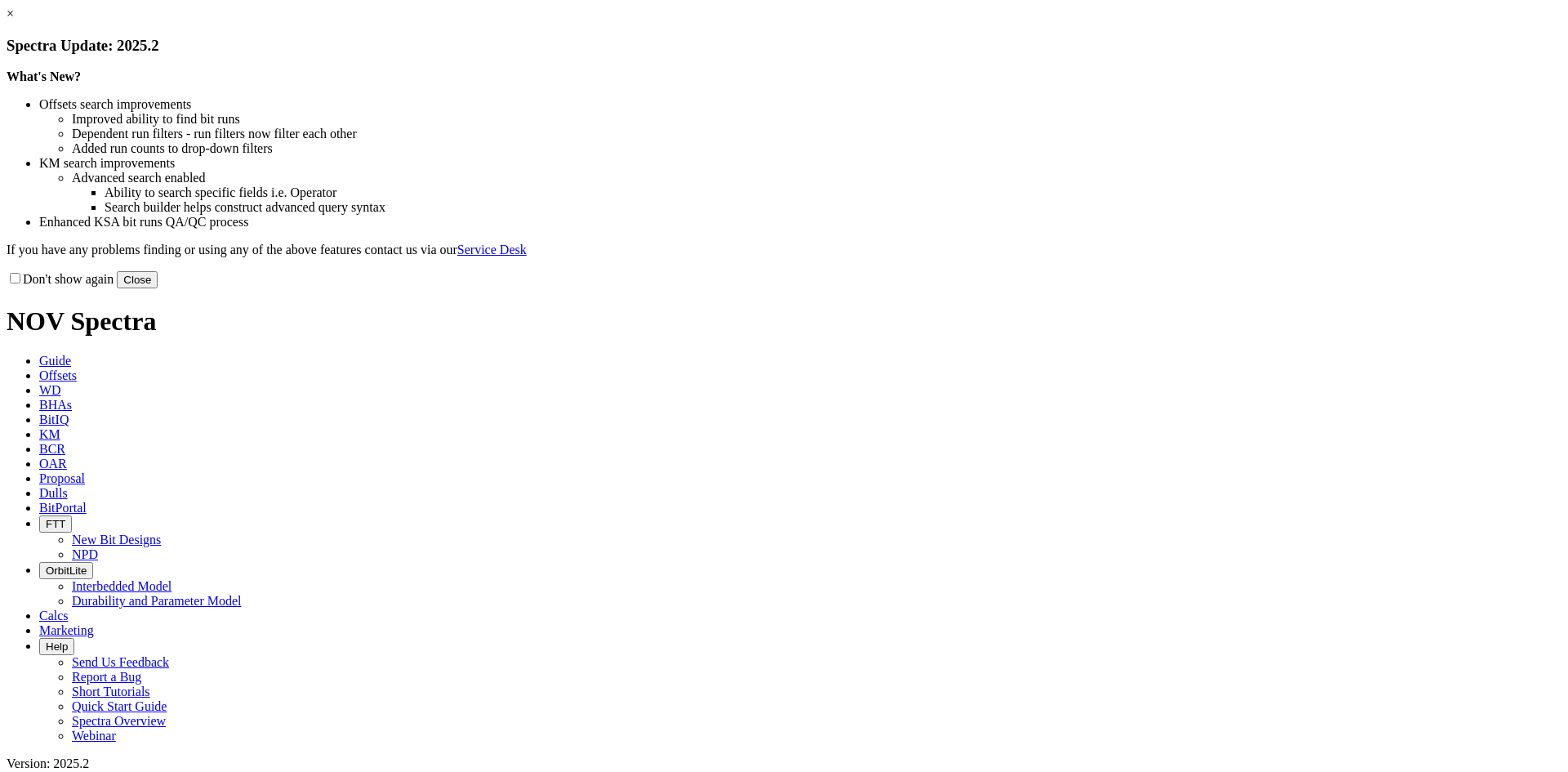
click at [14, 20] on link "×" at bounding box center [10, 14] width 8 height 14
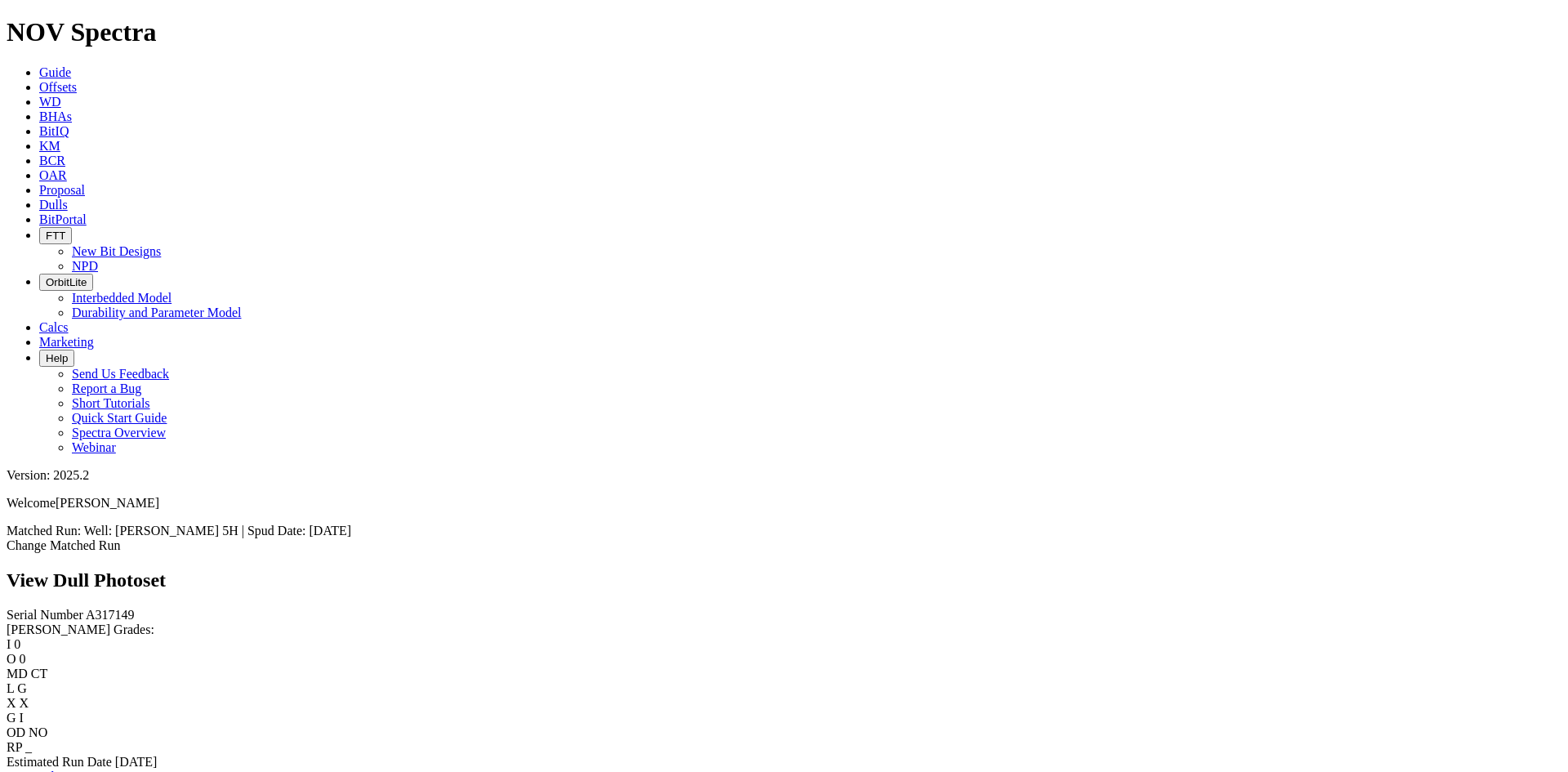
click at [115, 769] on link "Bit Condition Report" at bounding box center [62, 776] width 110 height 14
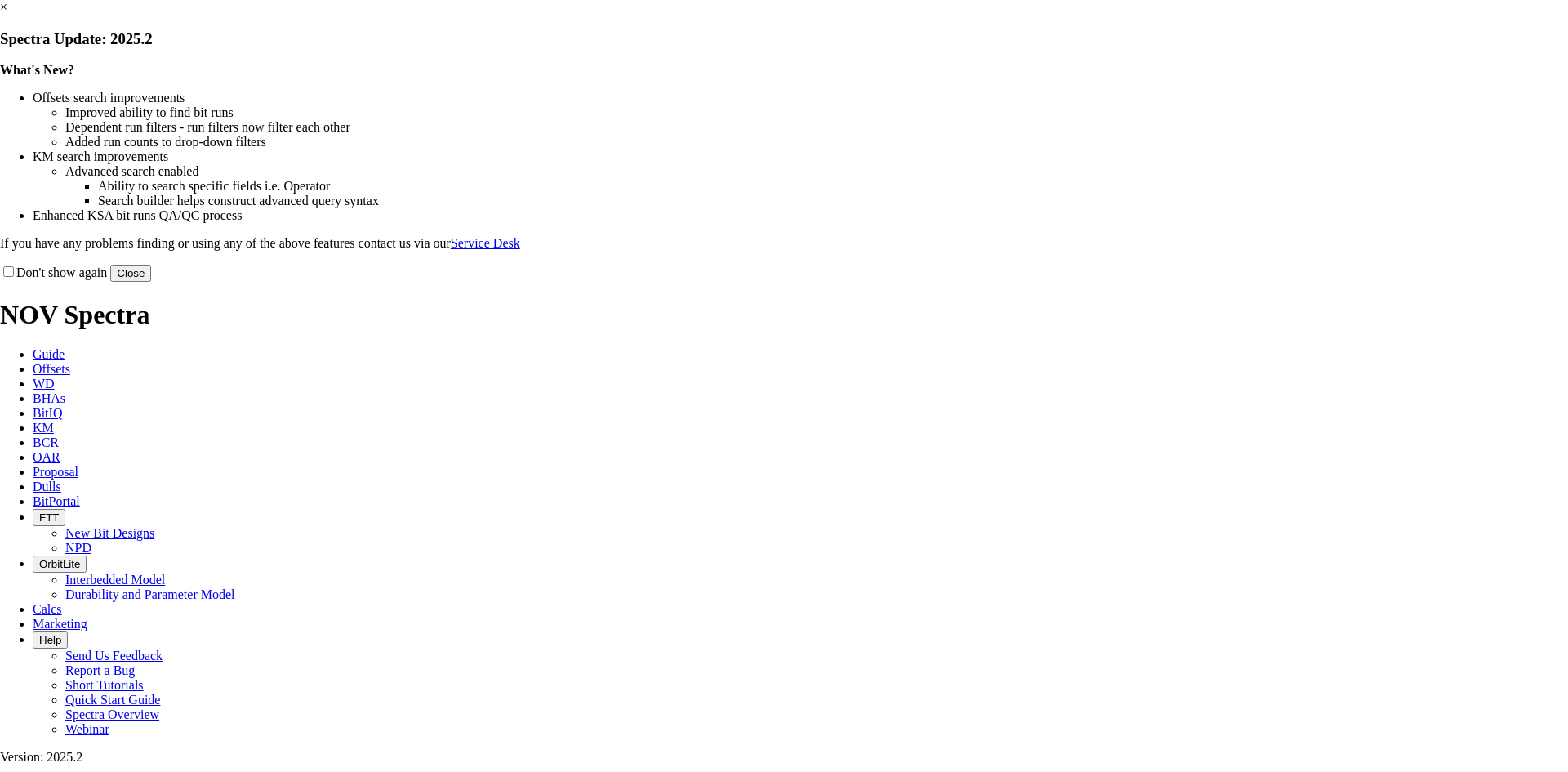
click at [8, 14] on link "×" at bounding box center [3, 7] width 8 height 14
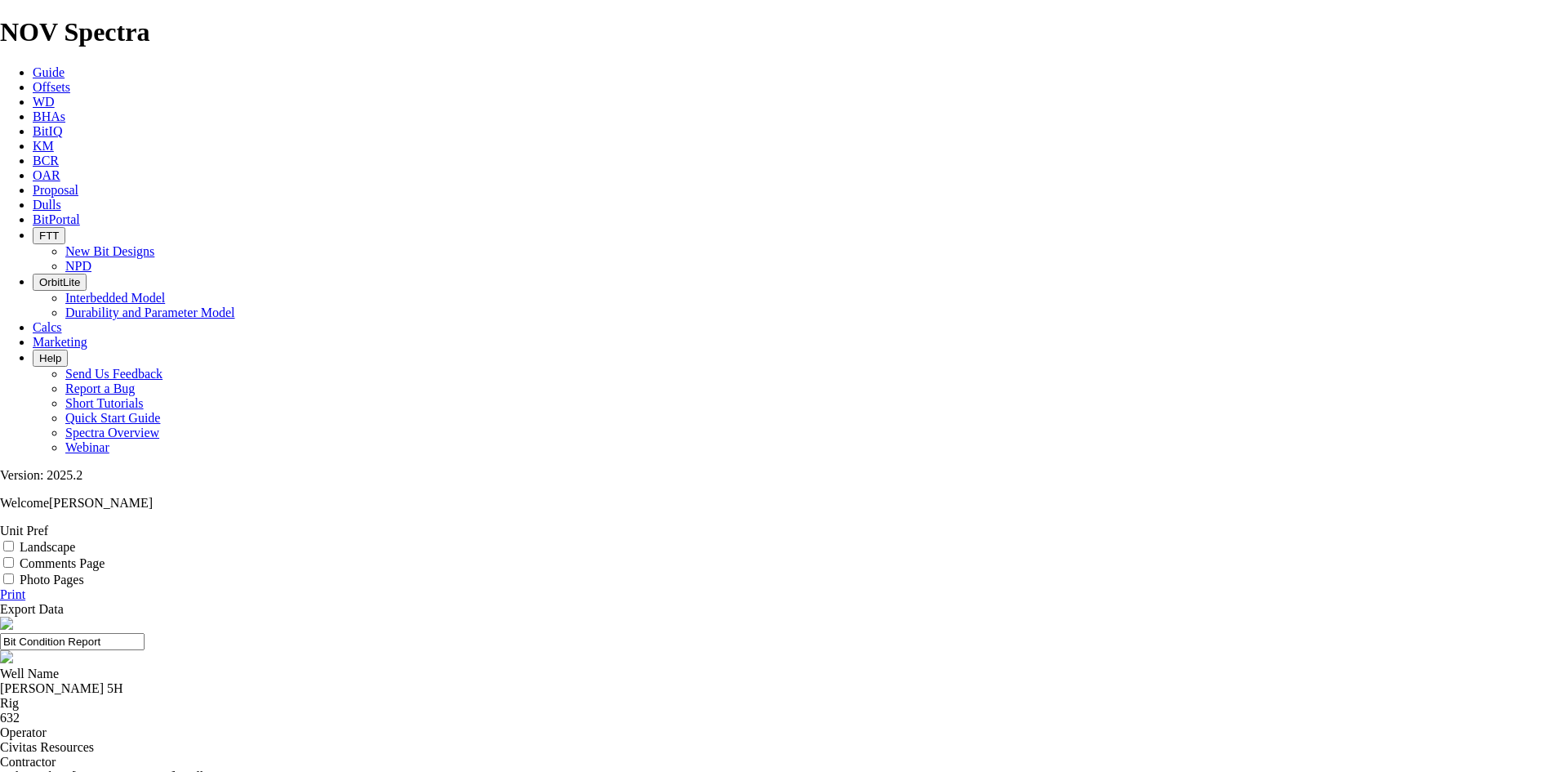
click at [75, 540] on label "Landscape" at bounding box center [47, 547] width 56 height 14
click at [14, 541] on input "Landscape" at bounding box center [8, 546] width 11 height 11
checkbox input "true"
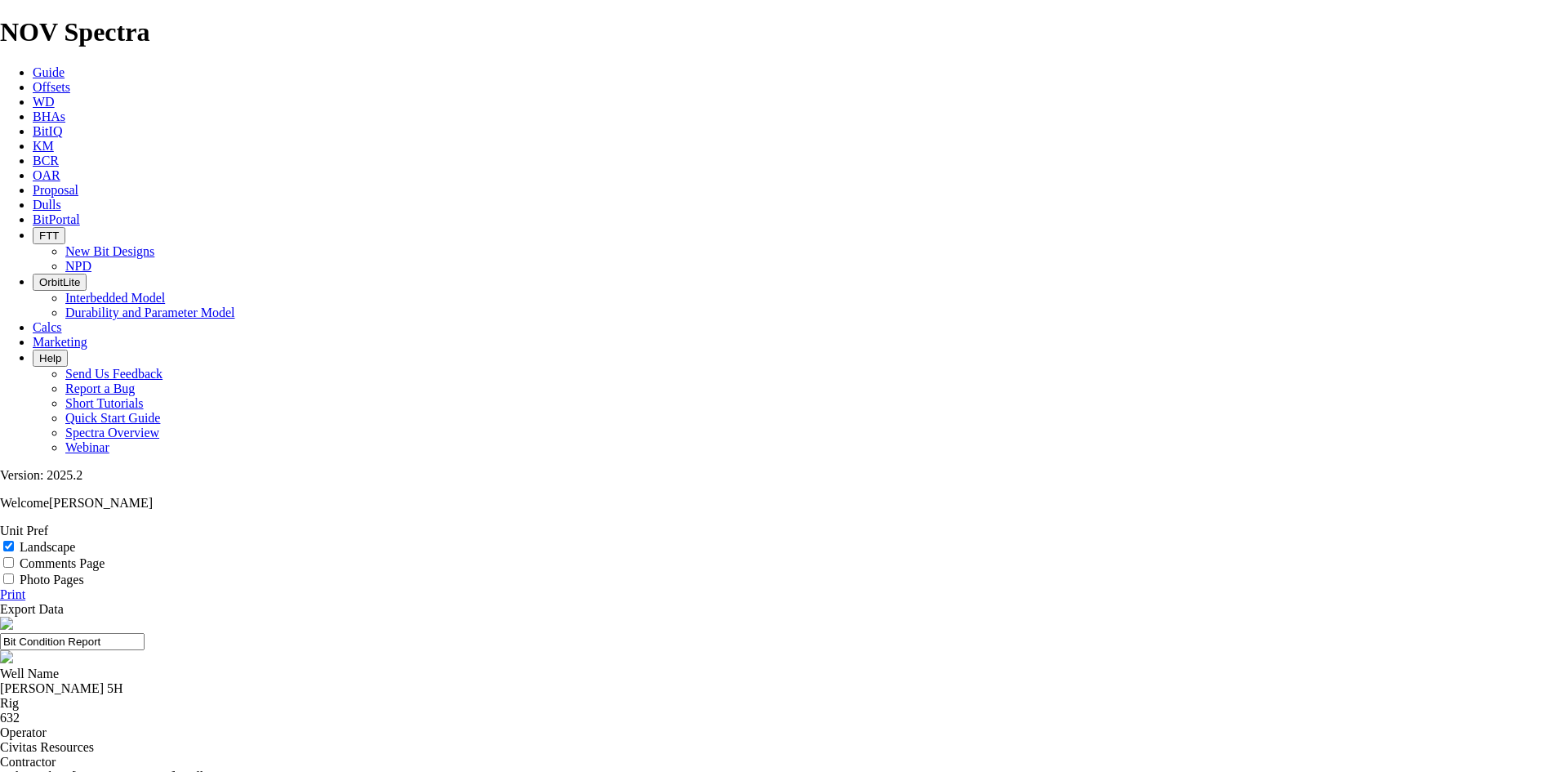
select select "number:287338"
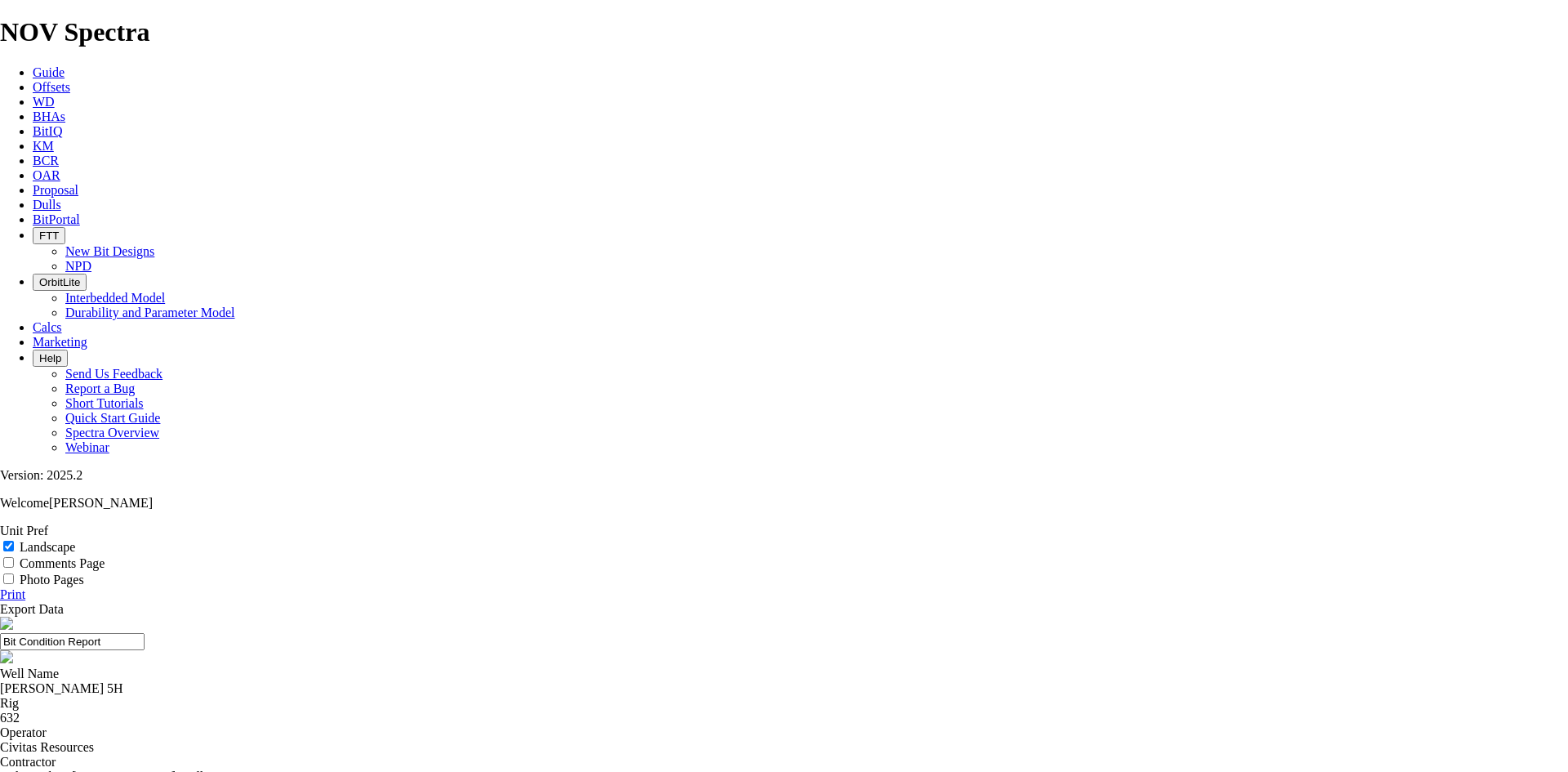
select select "string:TD"
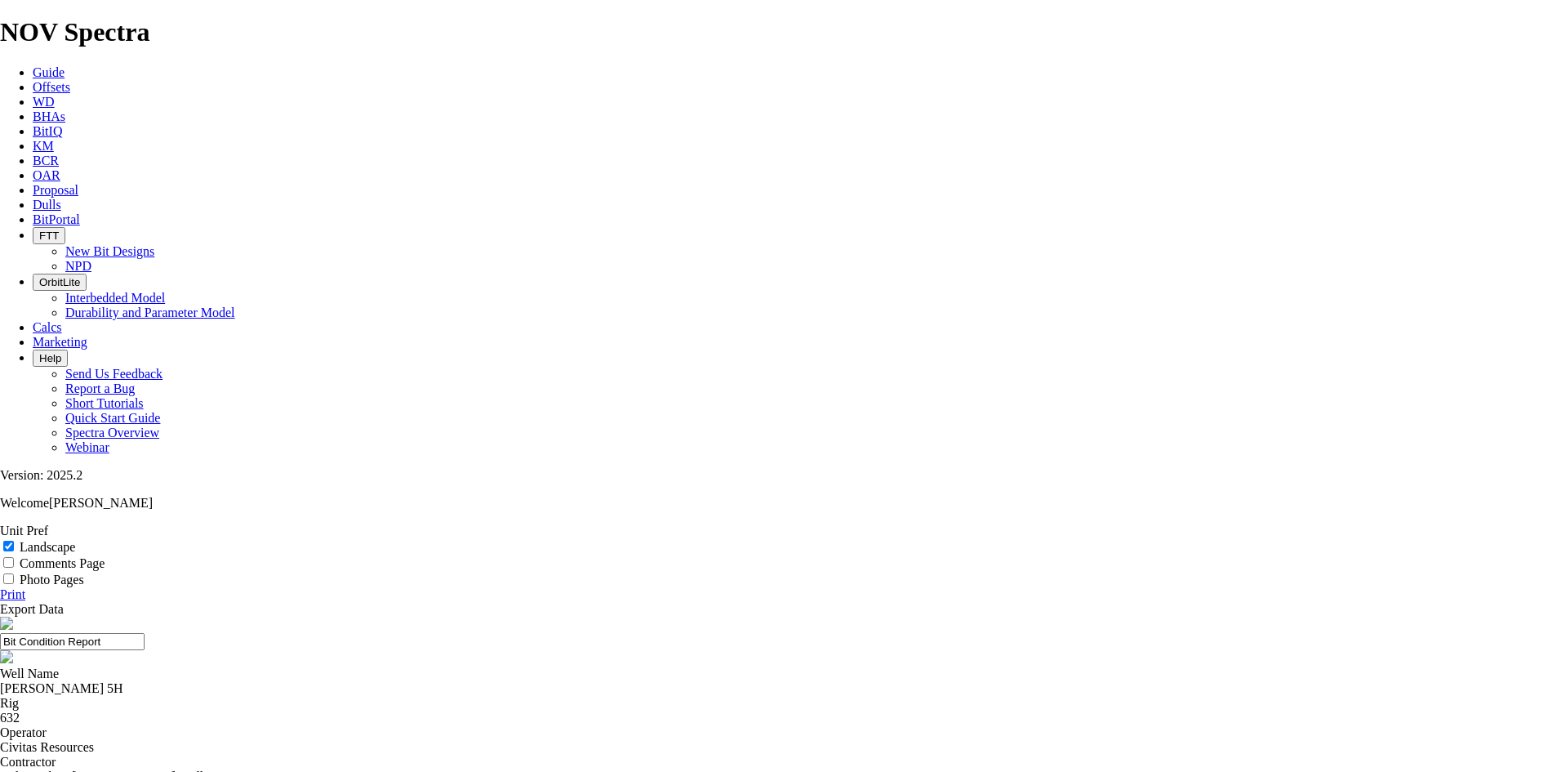
select select "string:TD"
drag, startPoint x: 863, startPoint y: 113, endPoint x: 569, endPoint y: 152, distance: 296.6
drag, startPoint x: 827, startPoint y: 117, endPoint x: 663, endPoint y: 117, distance: 164.0
click at [145, 633] on input "7.88 TKF53 A317149" at bounding box center [72, 642] width 145 height 17
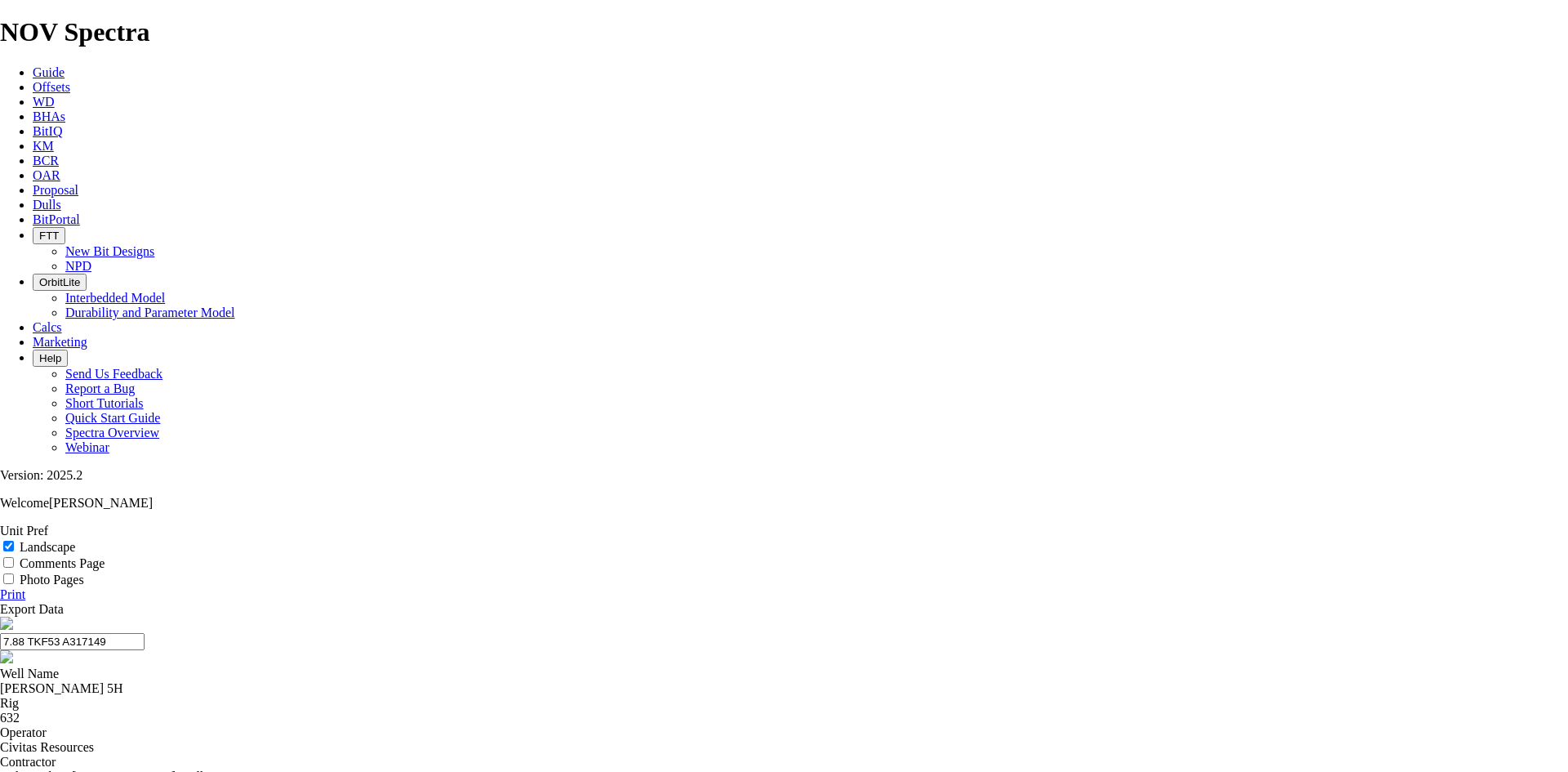
type input "7.88 TKF53 A317149"
drag, startPoint x: 1521, startPoint y: 168, endPoint x: 638, endPoint y: 345, distance: 900.6
click at [25, 587] on link "Print" at bounding box center [13, 594] width 25 height 14
